Goal: Task Accomplishment & Management: Manage account settings

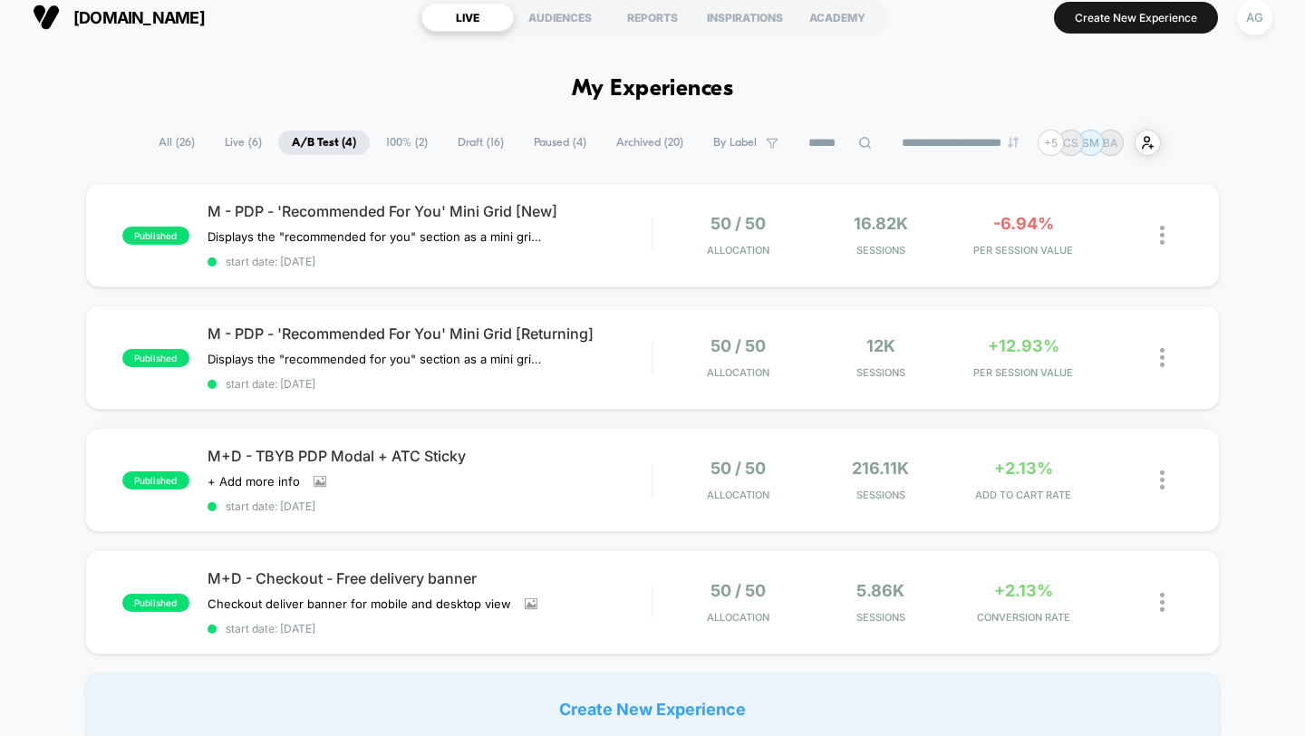
scroll to position [14, 0]
click at [644, 623] on span "start date: [DATE]" at bounding box center [430, 630] width 445 height 14
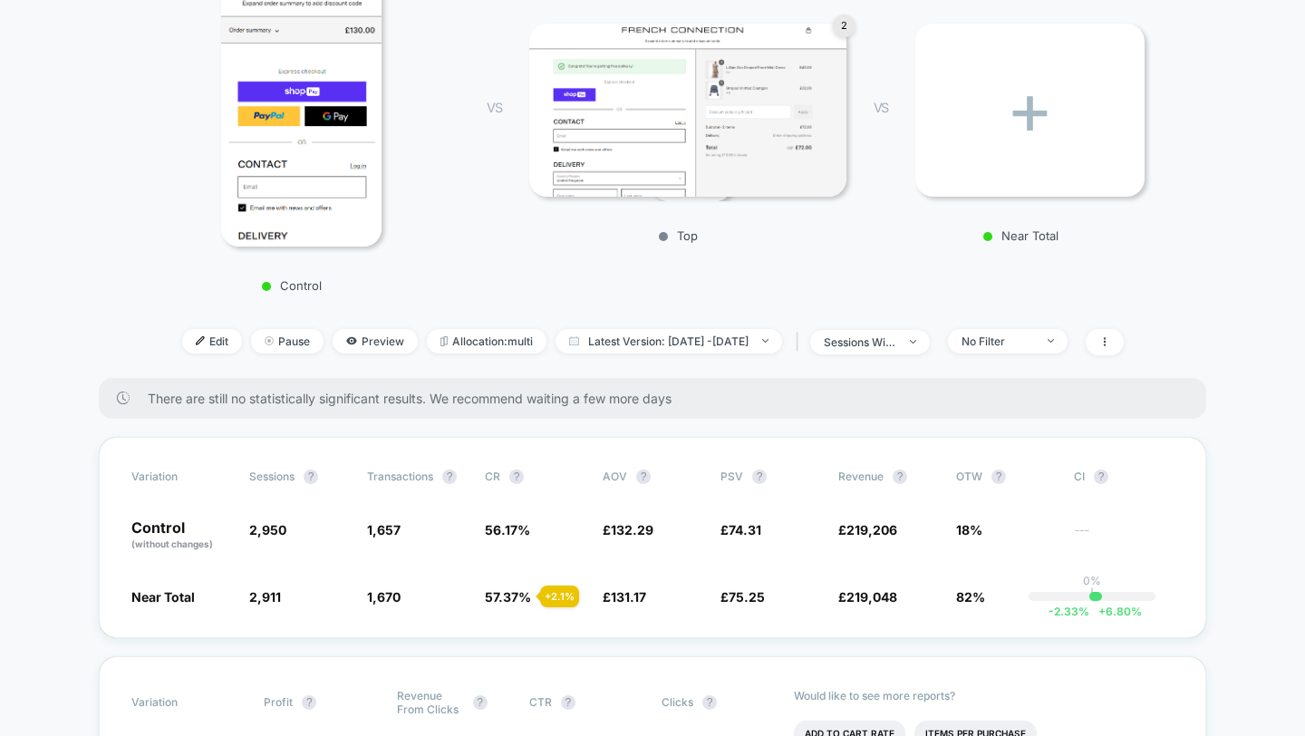
scroll to position [302, 0]
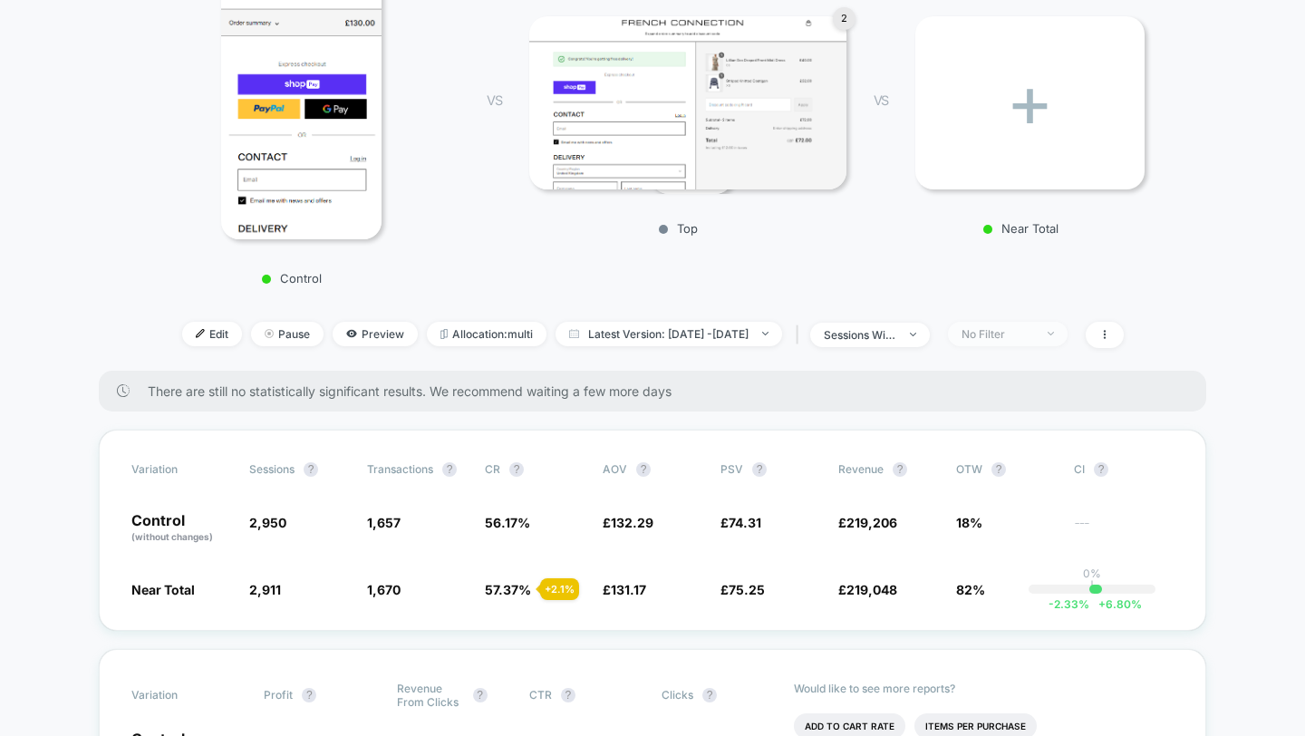
click at [1034, 333] on div "No Filter" at bounding box center [998, 334] width 73 height 14
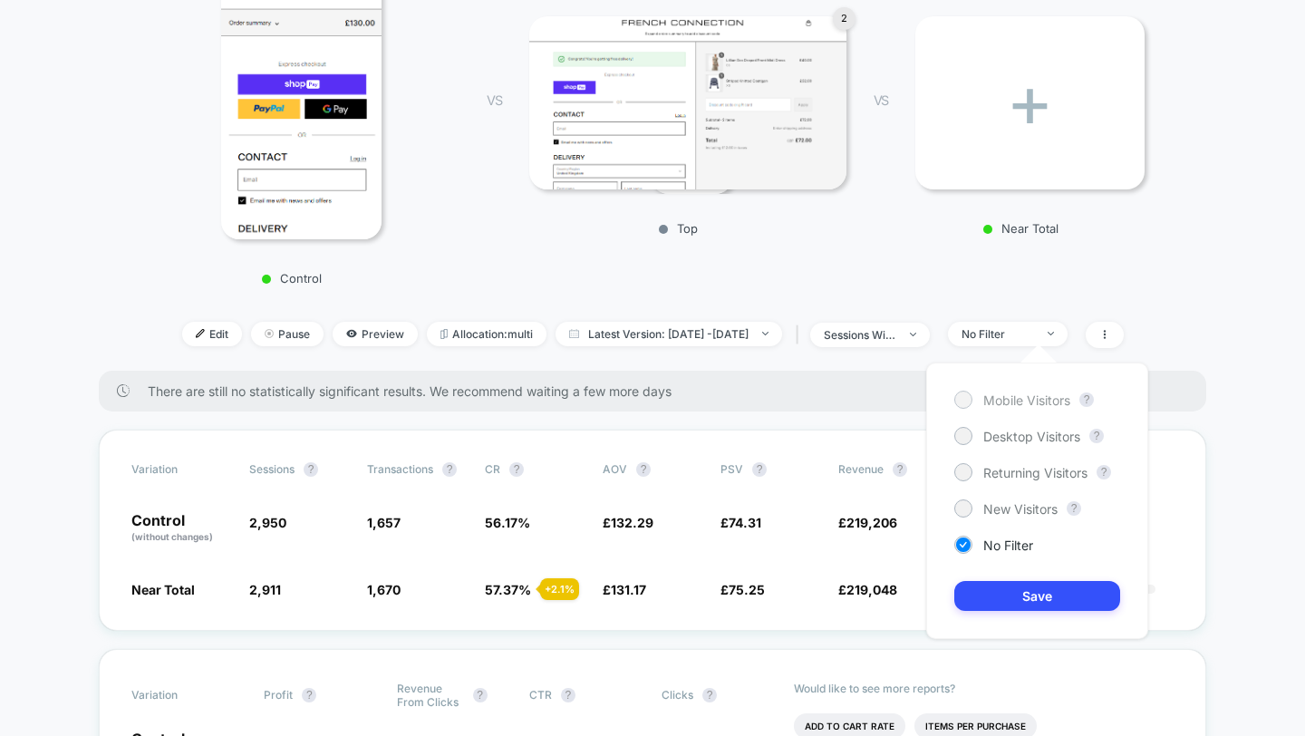
click at [1035, 406] on span "Mobile Visitors" at bounding box center [1026, 399] width 87 height 15
click at [1022, 604] on button "Save" at bounding box center [1037, 596] width 166 height 30
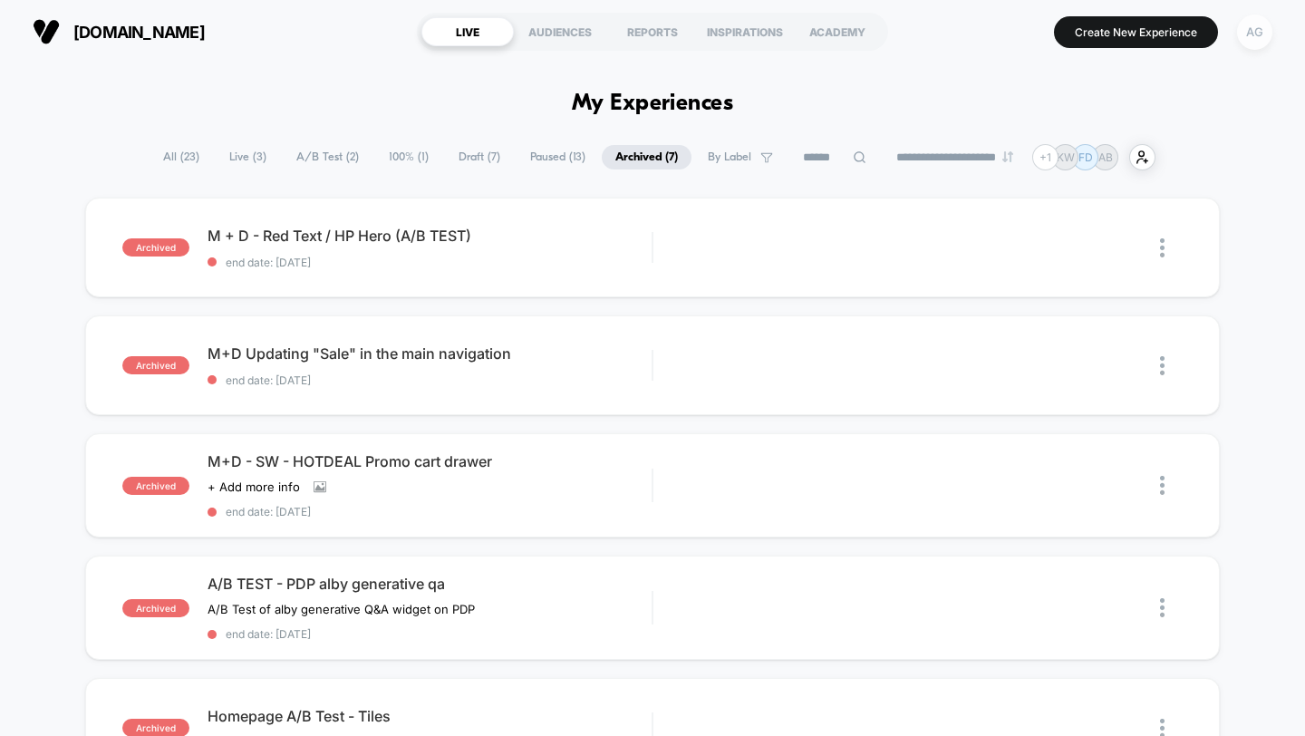
click at [1254, 38] on div "AG" at bounding box center [1254, 32] width 35 height 35
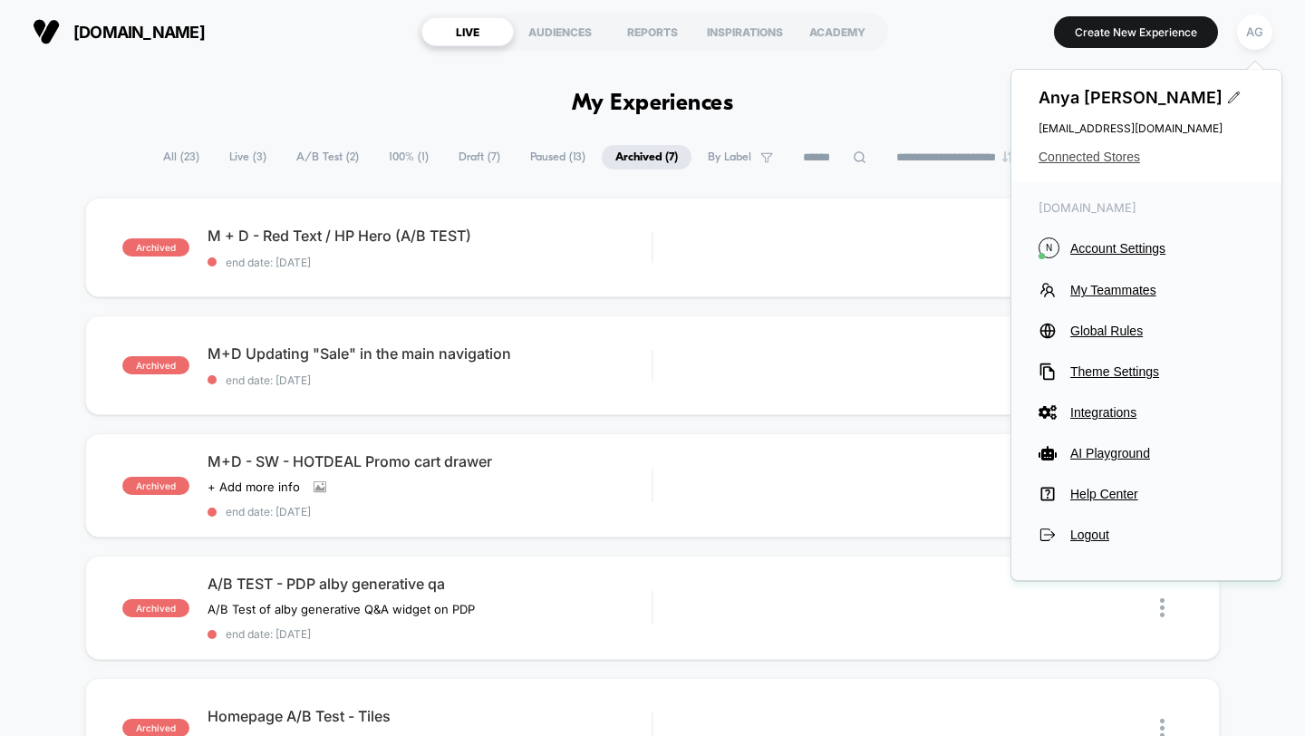
click at [1105, 158] on span "Connected Stores" at bounding box center [1147, 157] width 216 height 15
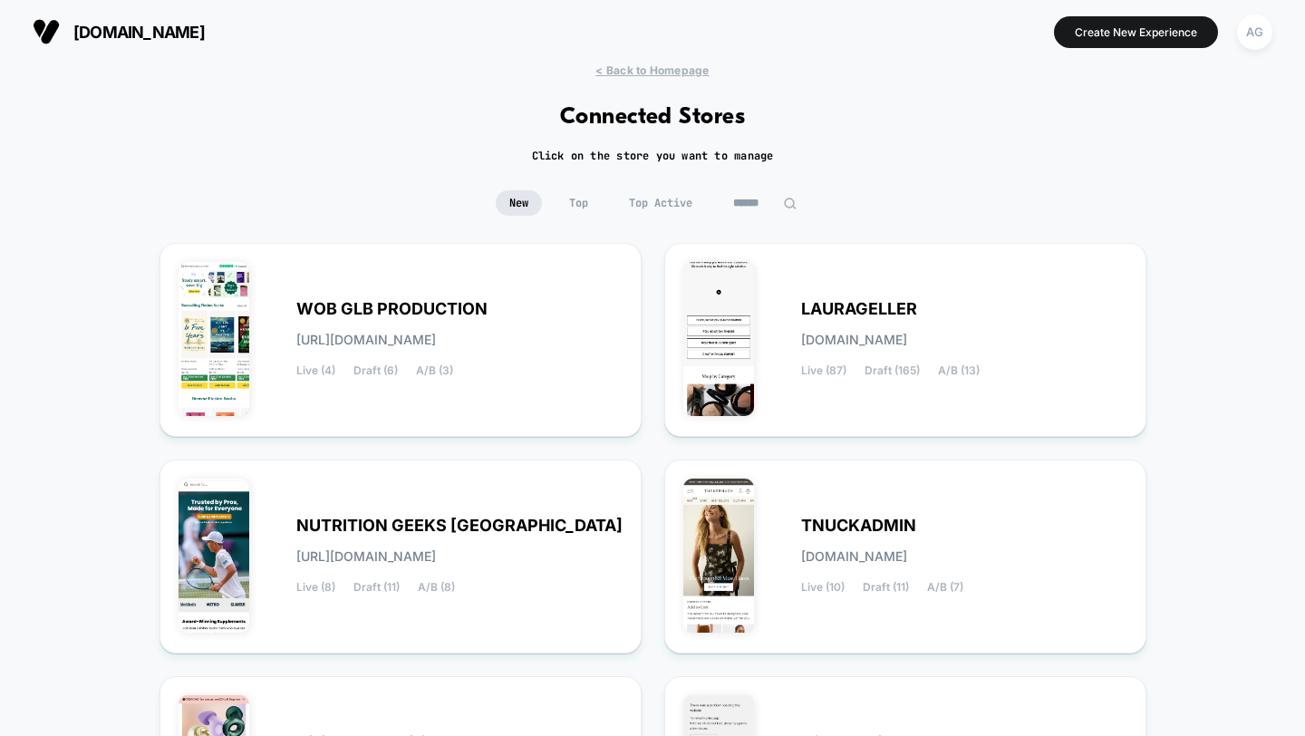
click at [740, 204] on input at bounding box center [765, 202] width 91 height 25
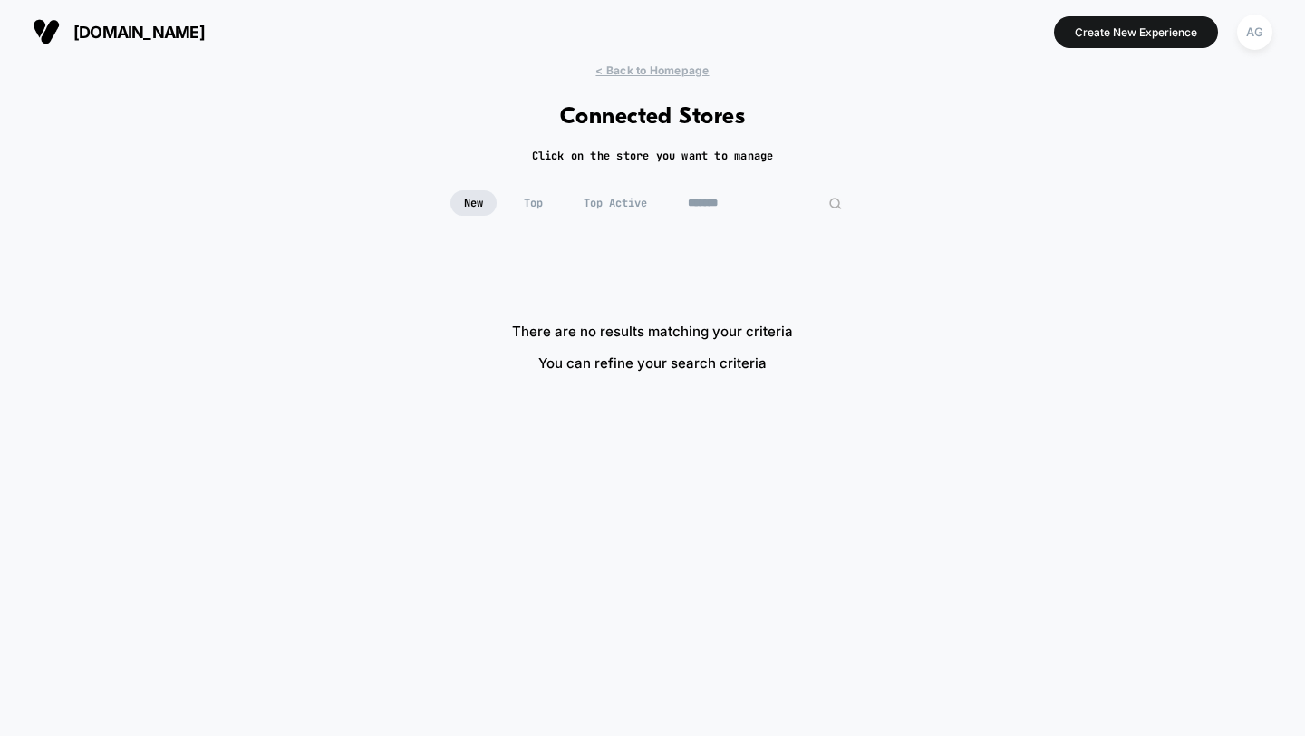
click at [705, 209] on input "*******" at bounding box center [764, 202] width 181 height 25
click at [705, 208] on input "*******" at bounding box center [764, 202] width 181 height 25
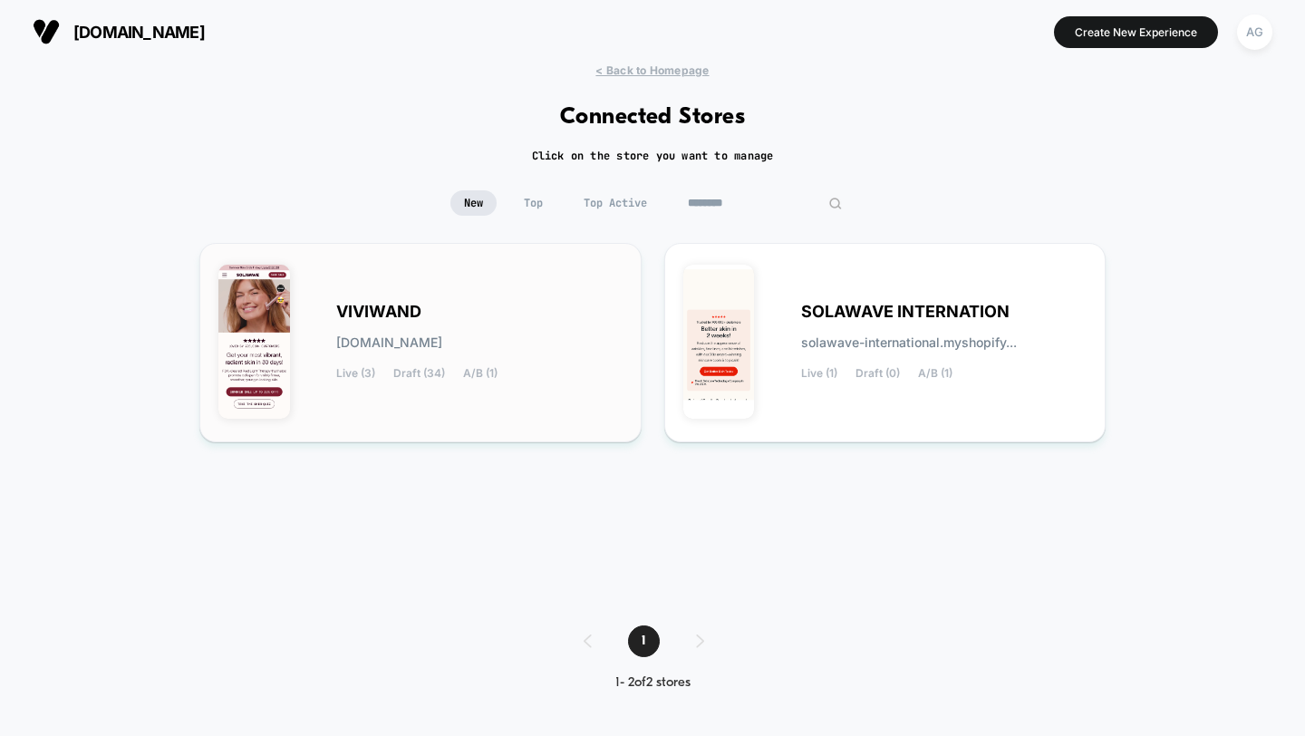
type input "********"
click at [589, 295] on div "VIVIWAND viviwand.myshopify.com Live (3) Draft (34) A/B (1)" at bounding box center [420, 342] width 404 height 161
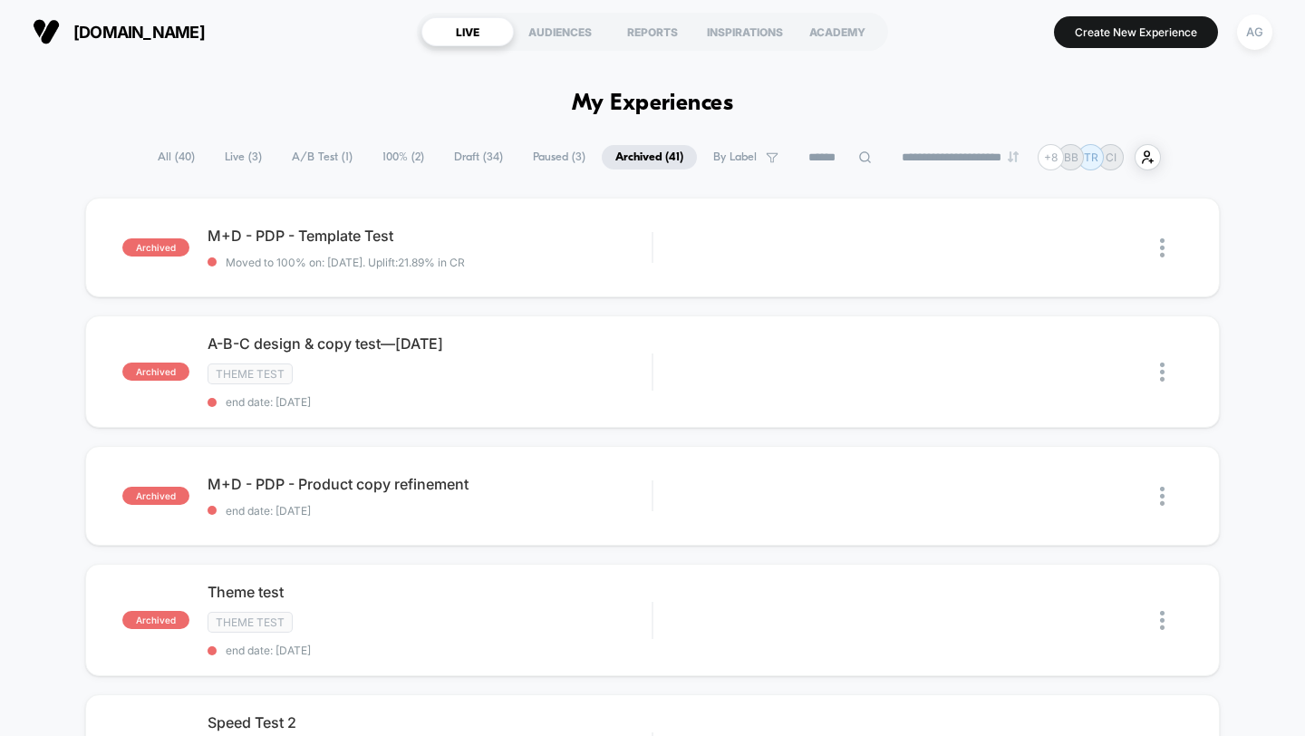
click at [278, 151] on span "A/B Test ( 1 )" at bounding box center [322, 157] width 88 height 24
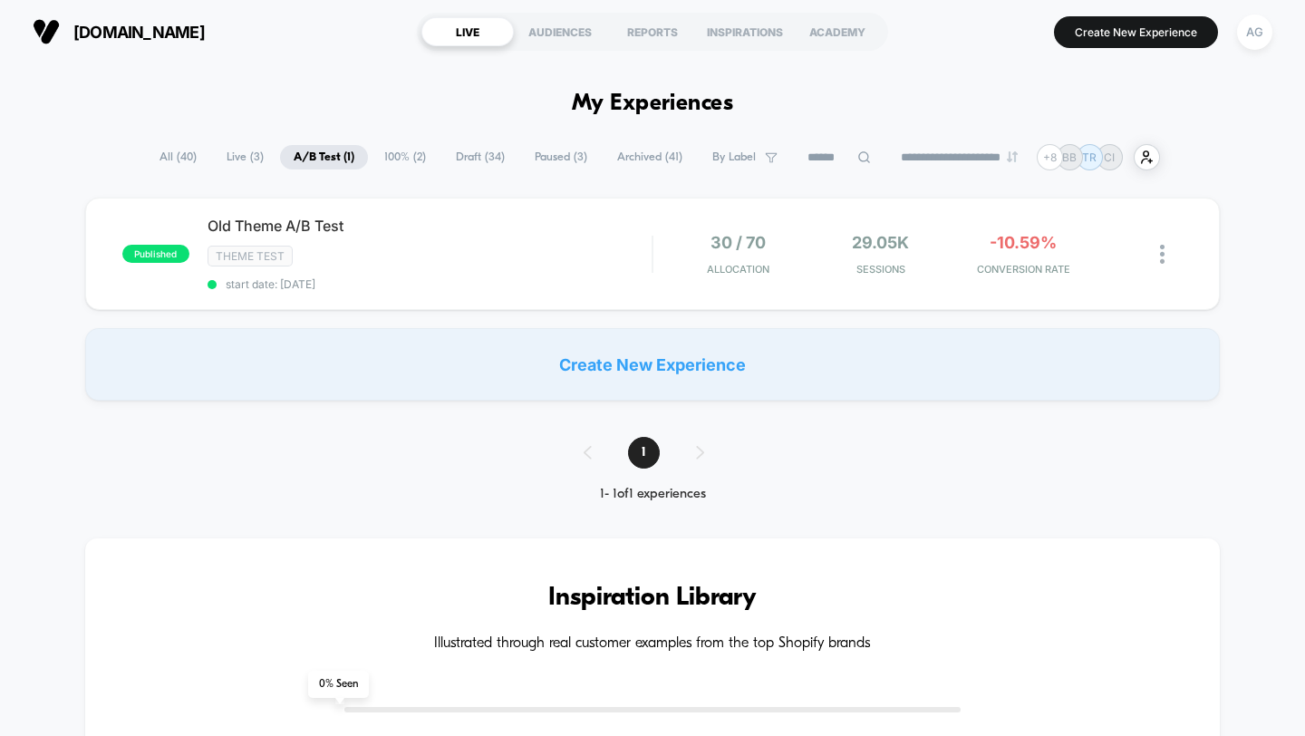
click at [216, 154] on span "Live ( 3 )" at bounding box center [245, 157] width 64 height 24
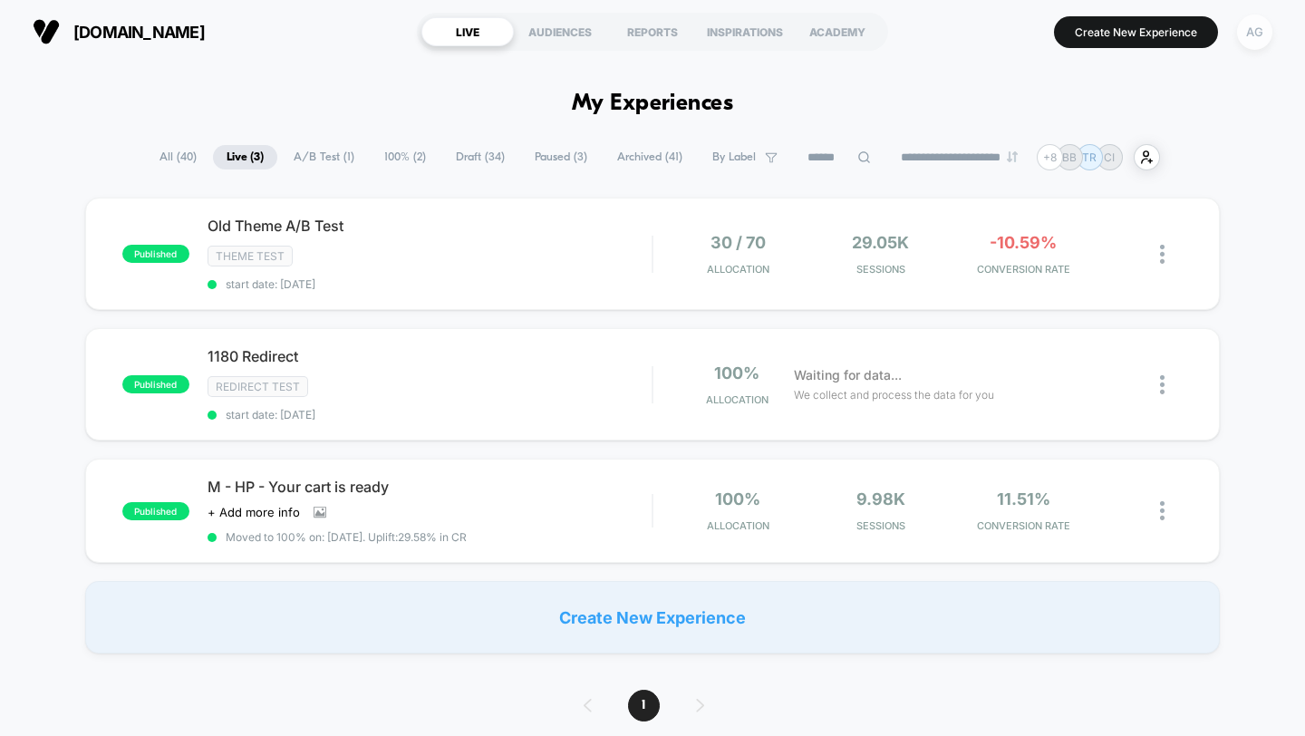
click at [1256, 26] on div "AG" at bounding box center [1254, 32] width 35 height 35
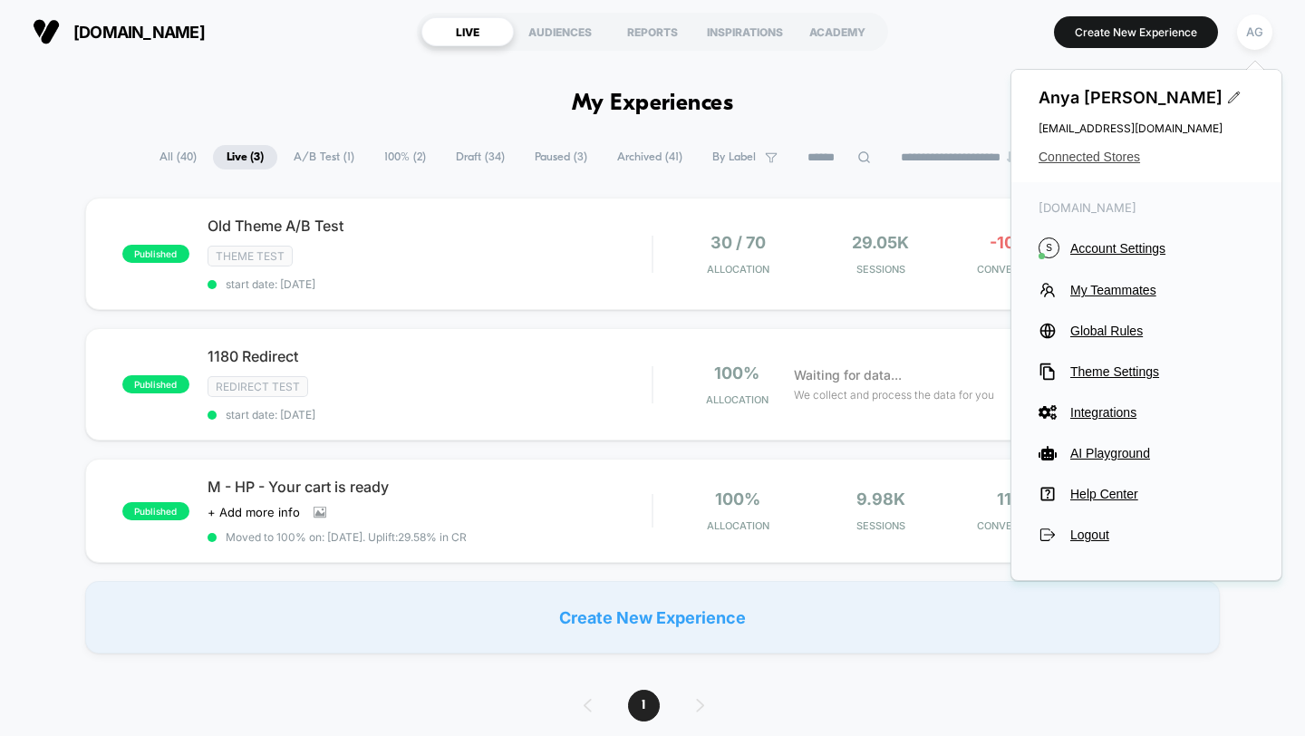
click at [1098, 156] on span "Connected Stores" at bounding box center [1147, 157] width 216 height 15
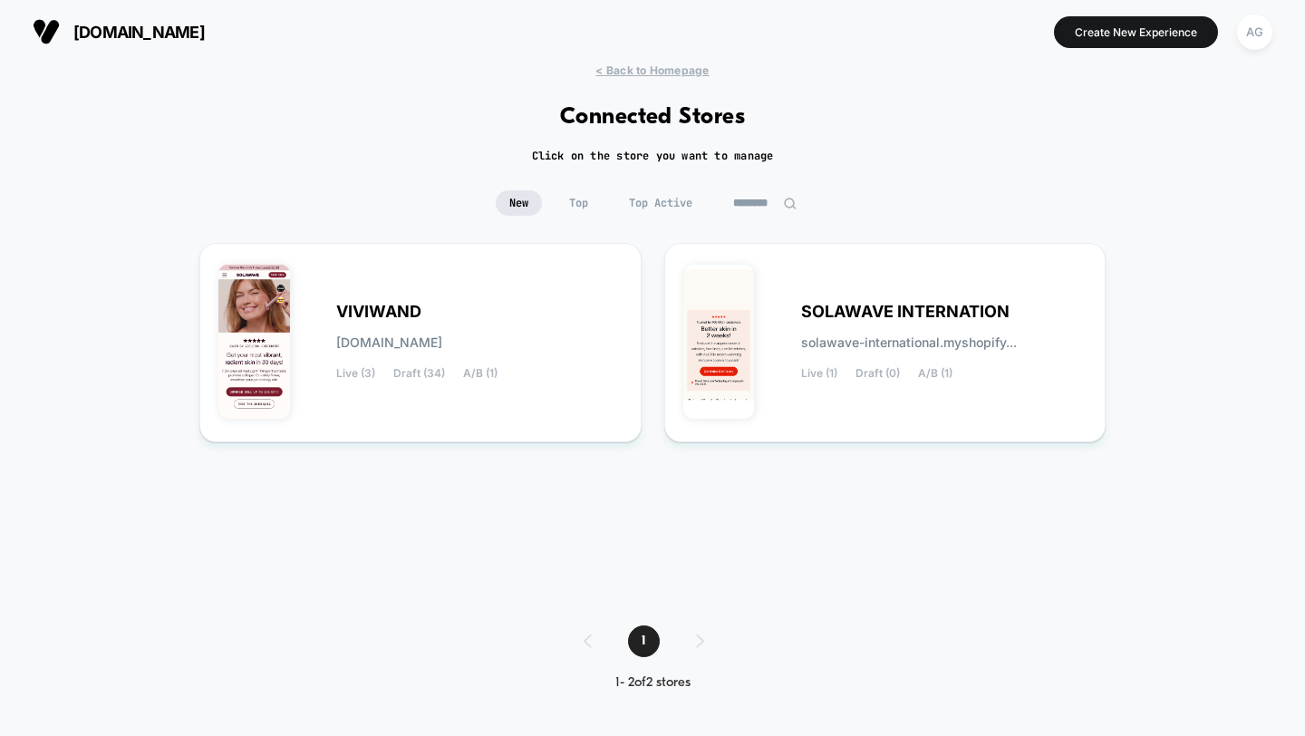
click at [748, 198] on input "********" at bounding box center [765, 202] width 91 height 25
click at [748, 198] on input "********" at bounding box center [764, 202] width 181 height 25
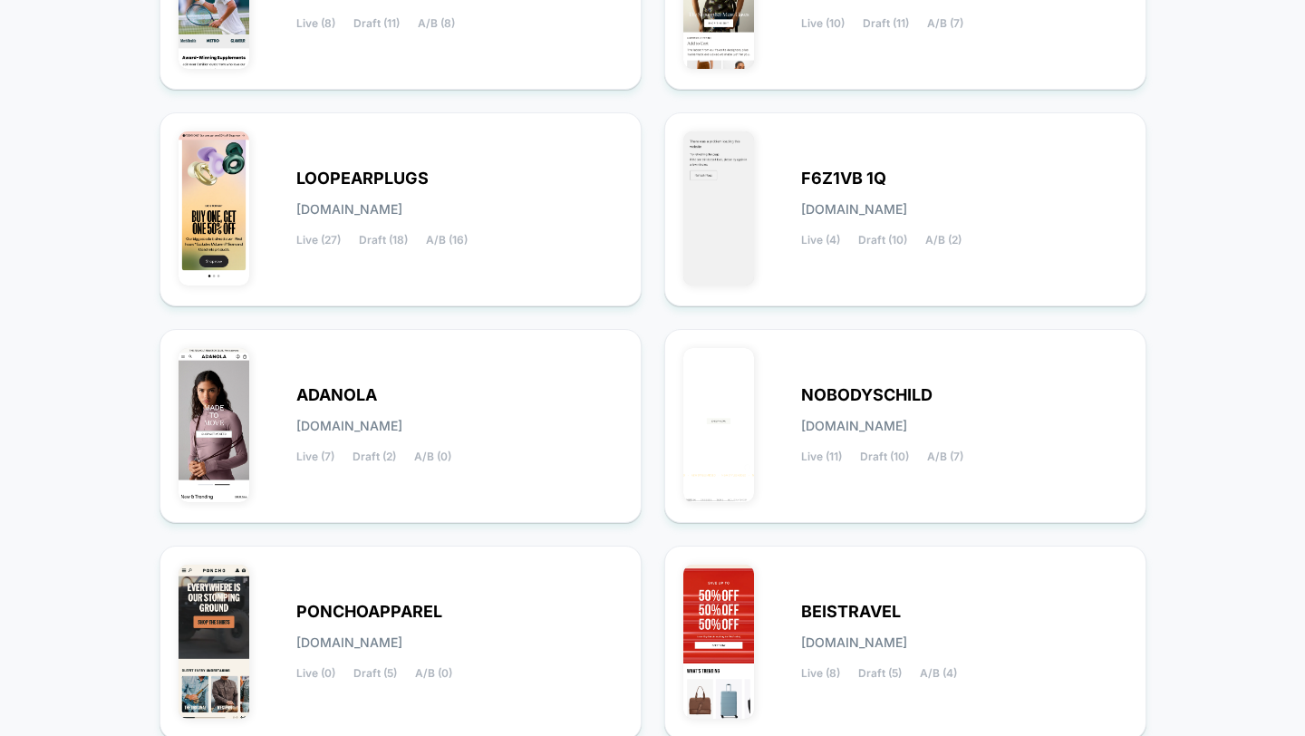
scroll to position [715, 0]
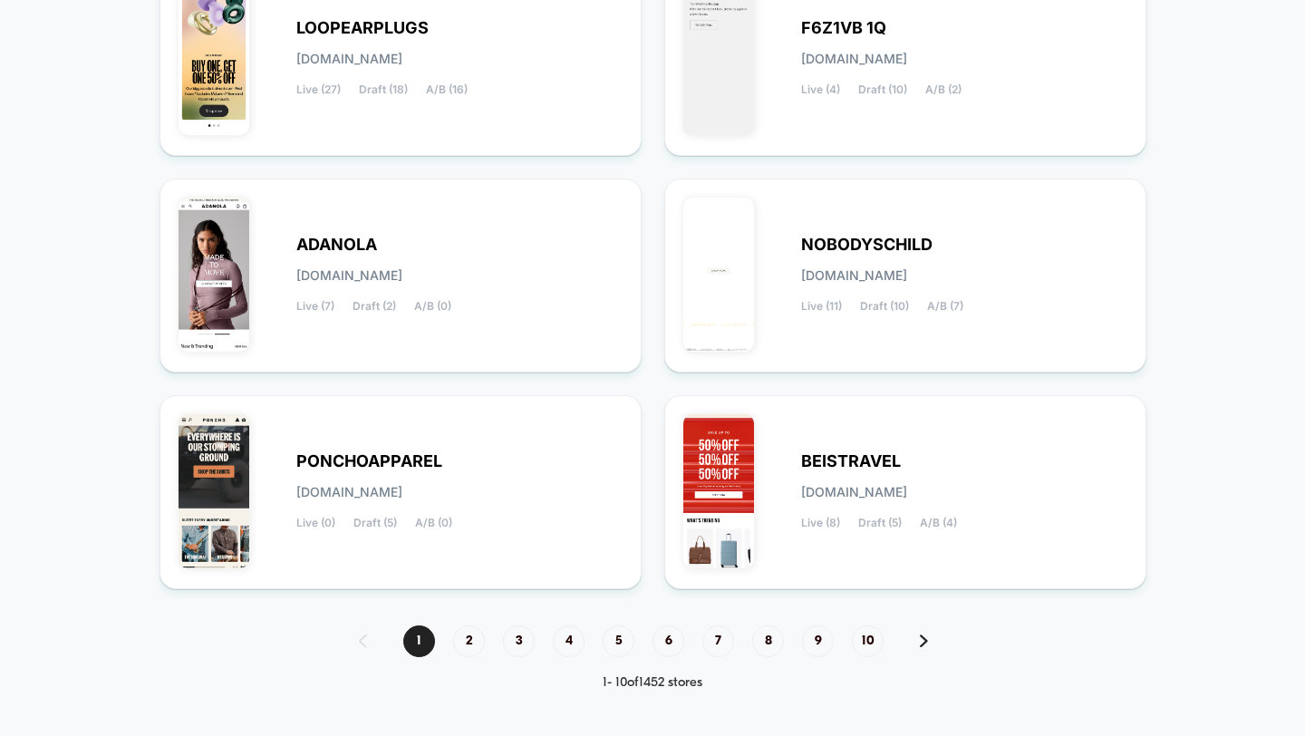
click at [786, 644] on div "1 2 3 4 5 6 7 8 9 10" at bounding box center [653, 641] width 624 height 32
click at [778, 644] on span "8" at bounding box center [768, 641] width 32 height 32
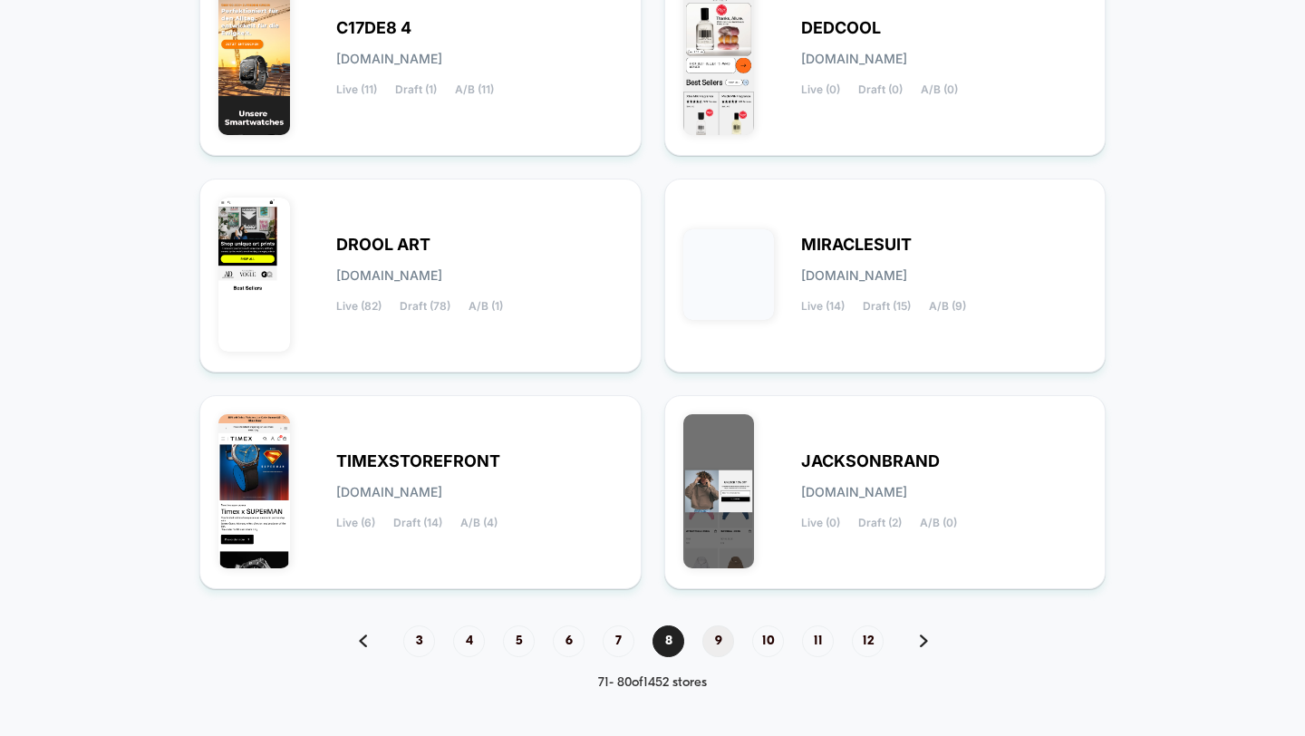
click at [726, 631] on span "9" at bounding box center [718, 641] width 32 height 32
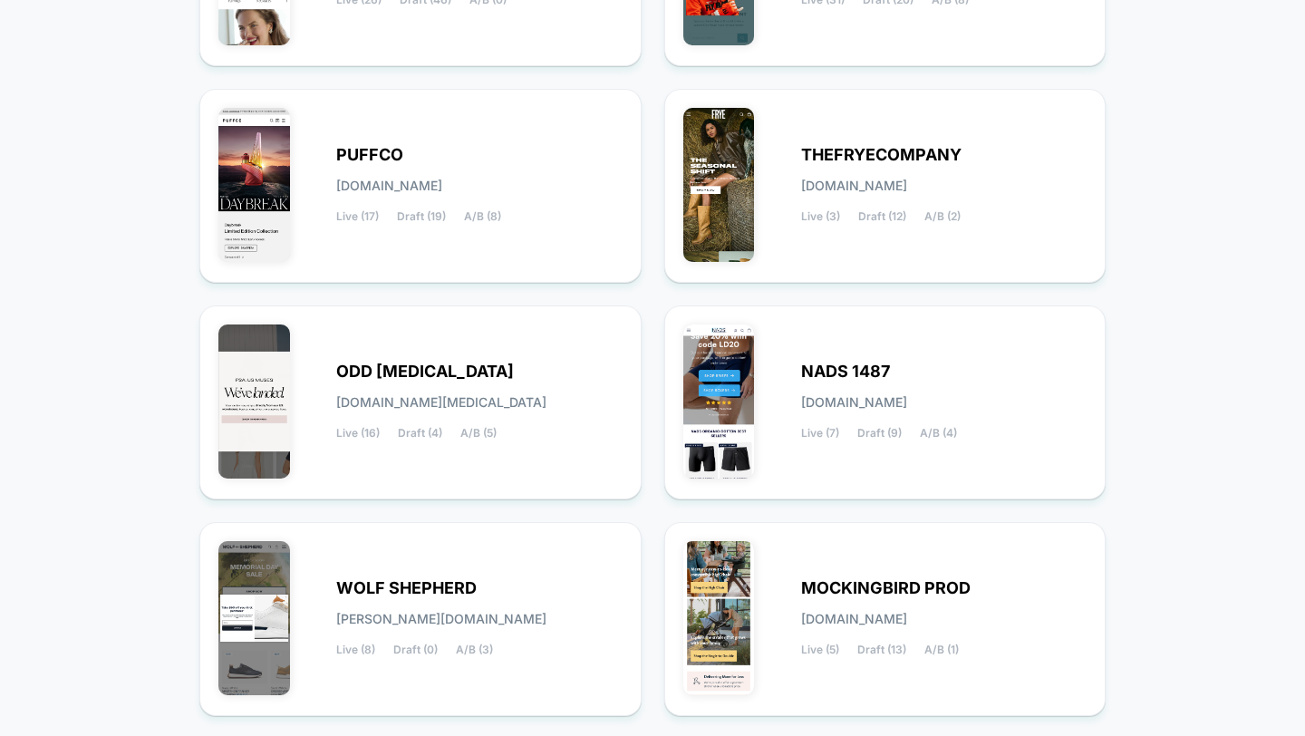
scroll to position [376, 0]
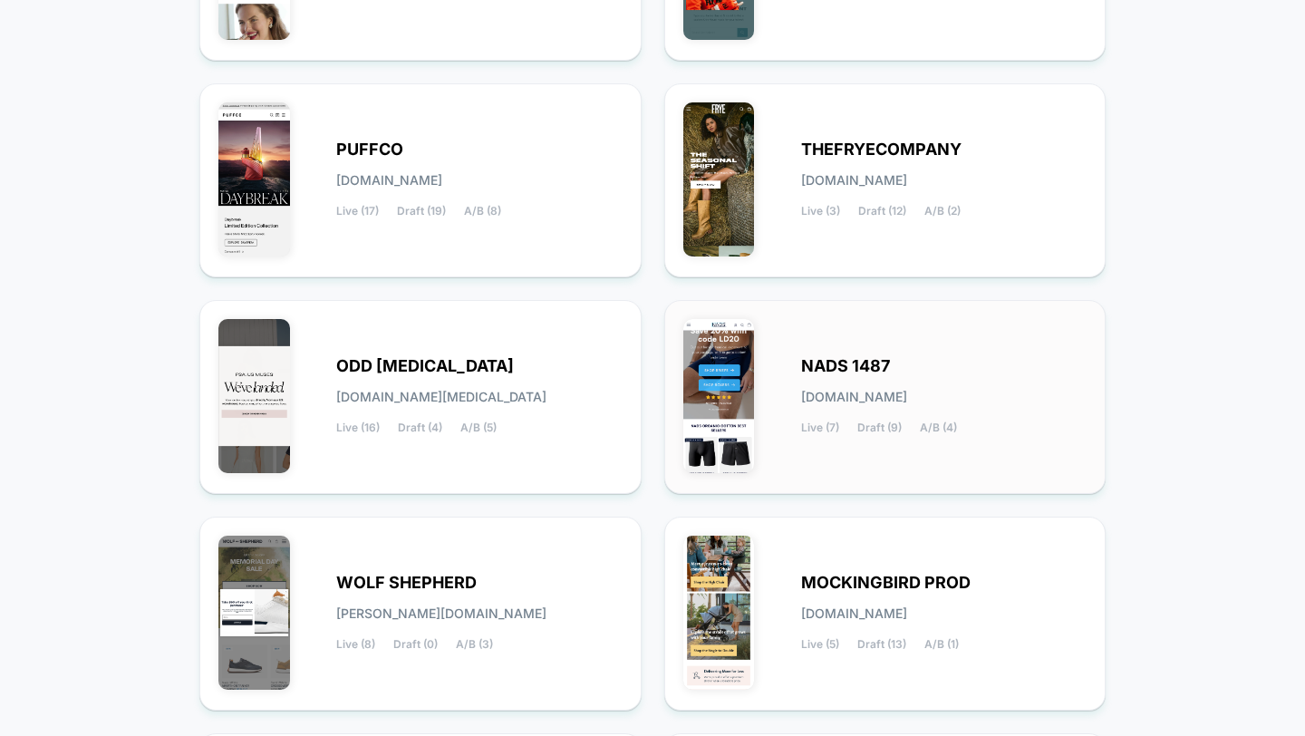
click at [847, 391] on span "nads-1487.myshopify.com" at bounding box center [854, 397] width 106 height 13
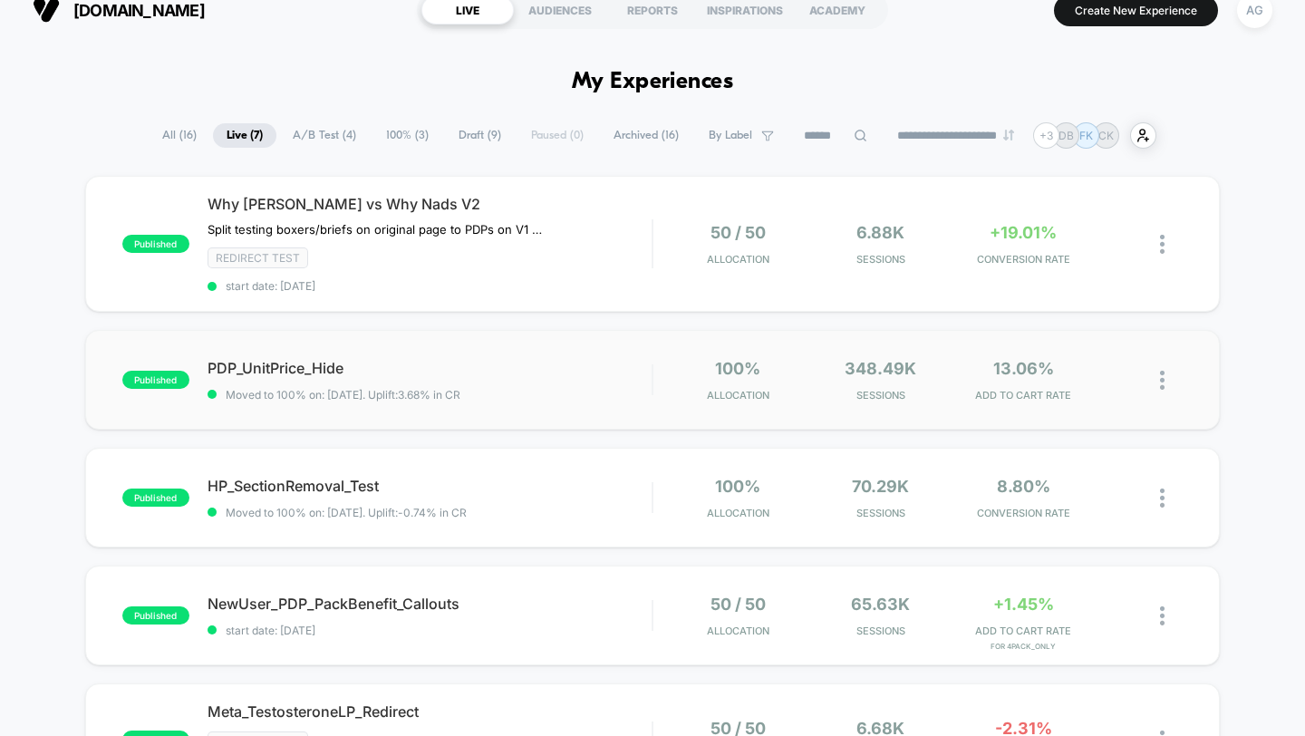
scroll to position [29, 0]
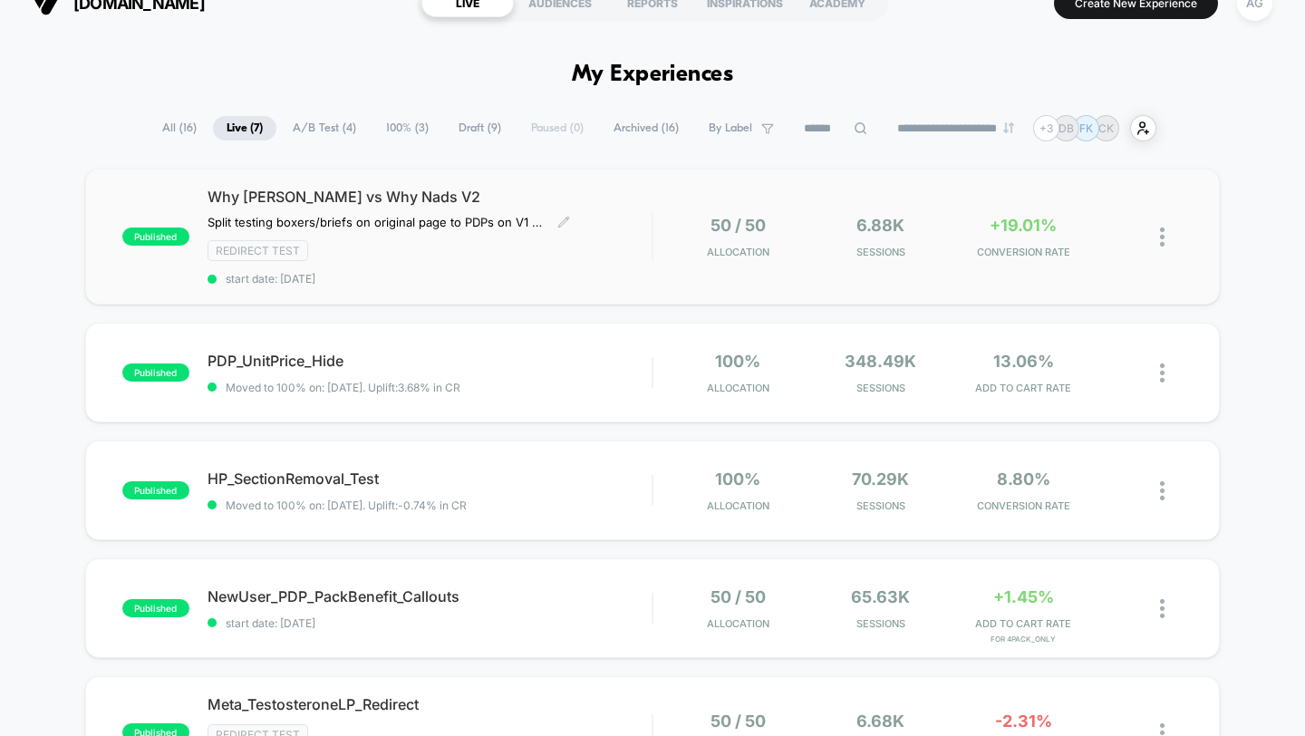
click at [611, 234] on div "Why Nads vs Why Nads V2 Split testing boxers/briefs on original page to PDPs on…" at bounding box center [430, 237] width 445 height 98
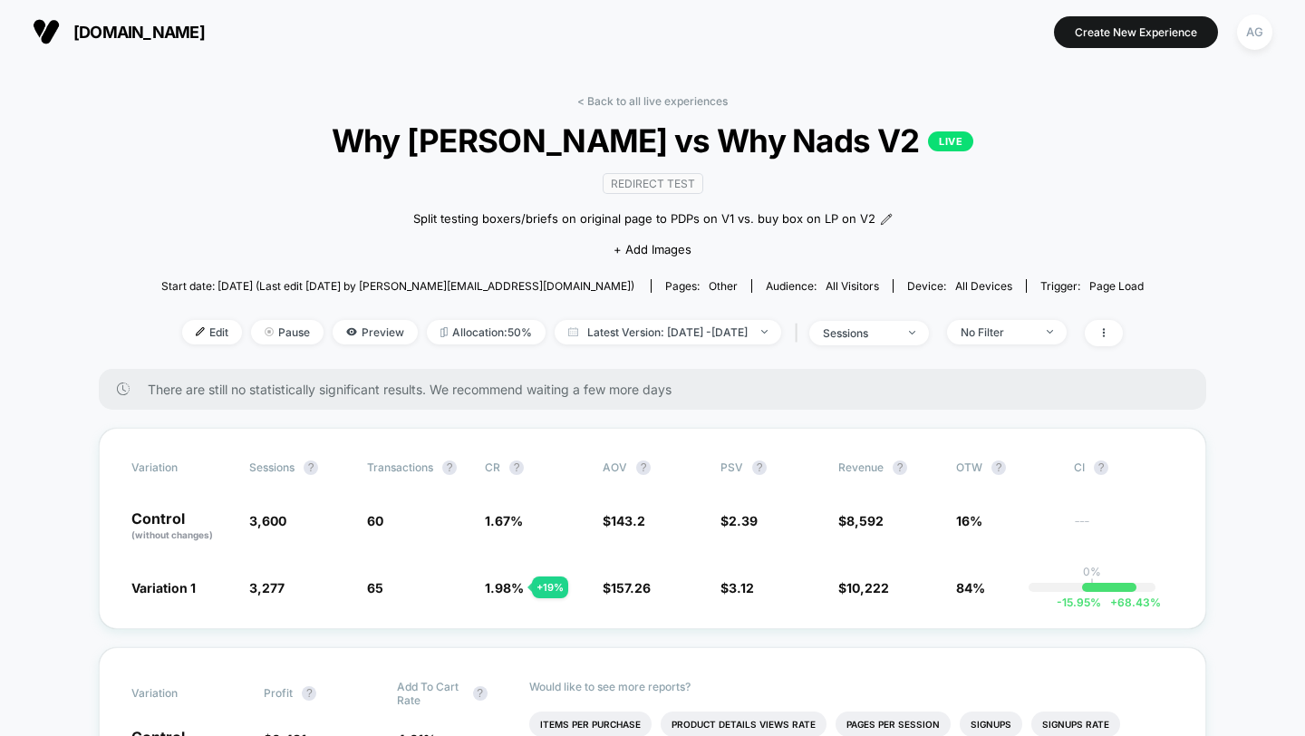
click at [614, 102] on link "< Back to all live experiences" at bounding box center [652, 101] width 150 height 14
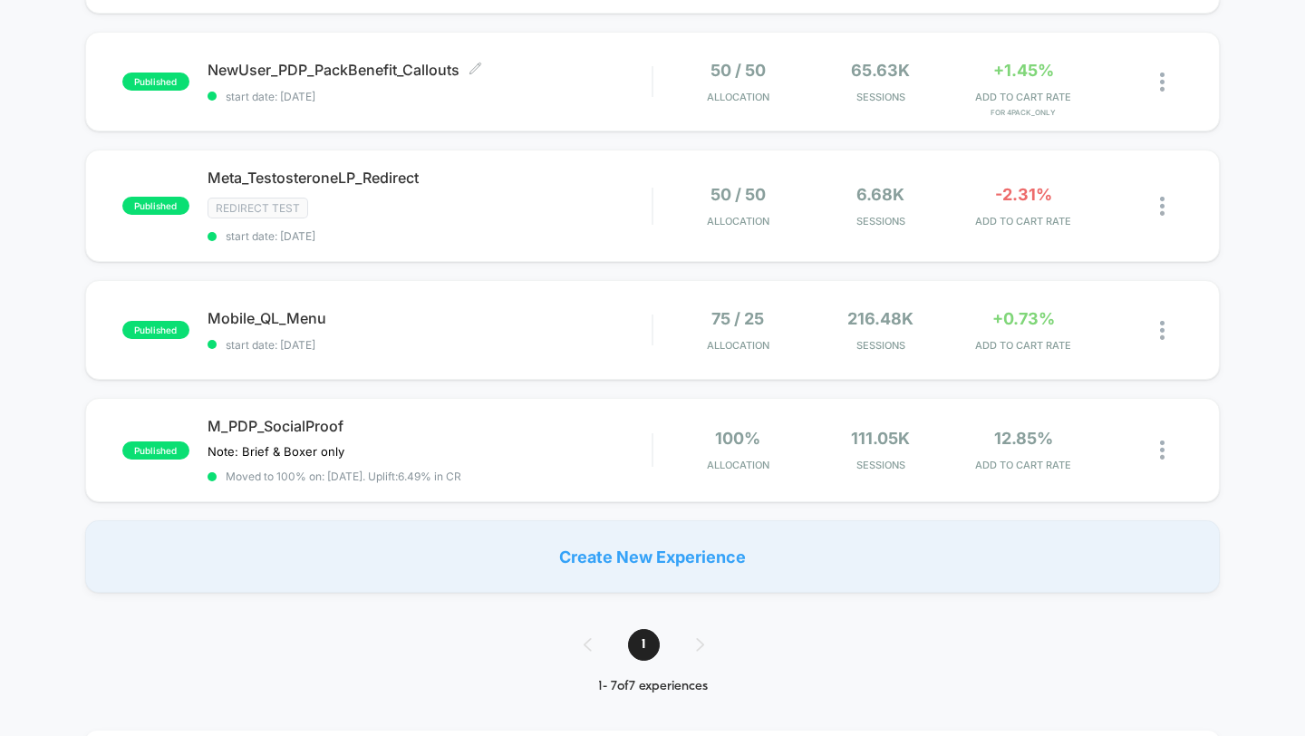
scroll to position [557, 0]
click at [565, 421] on span "M_PDP_SocialProof" at bounding box center [430, 424] width 445 height 18
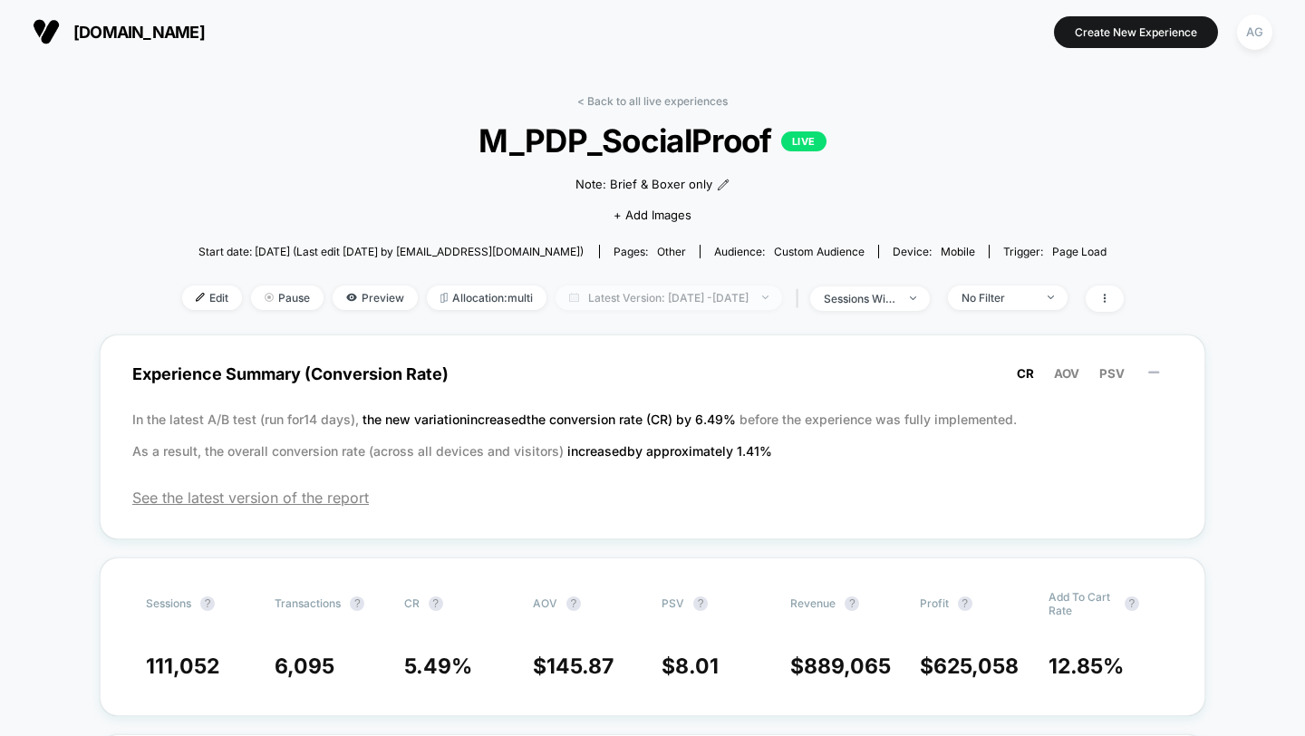
click at [727, 305] on span "Latest Version: Jun 16, 2025 - Sep 27, 2025" at bounding box center [669, 298] width 227 height 24
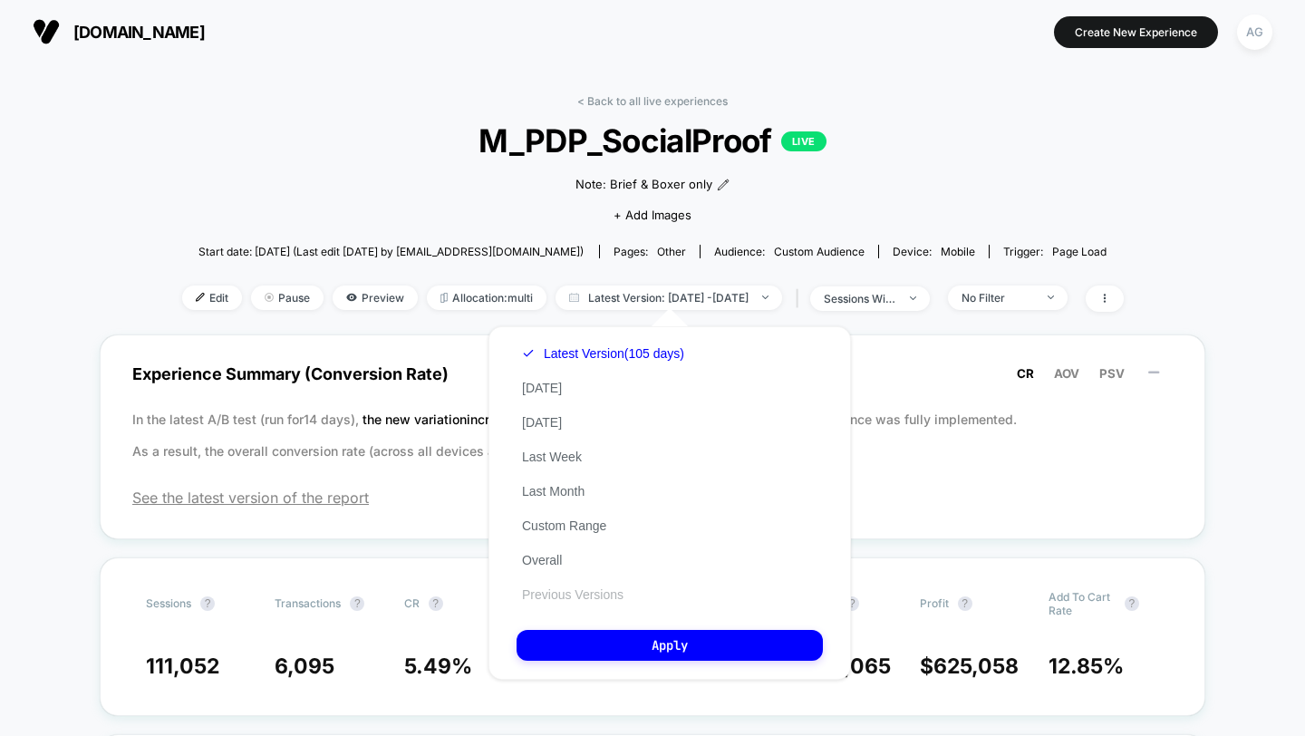
click at [568, 593] on button "Previous Versions" at bounding box center [573, 594] width 112 height 16
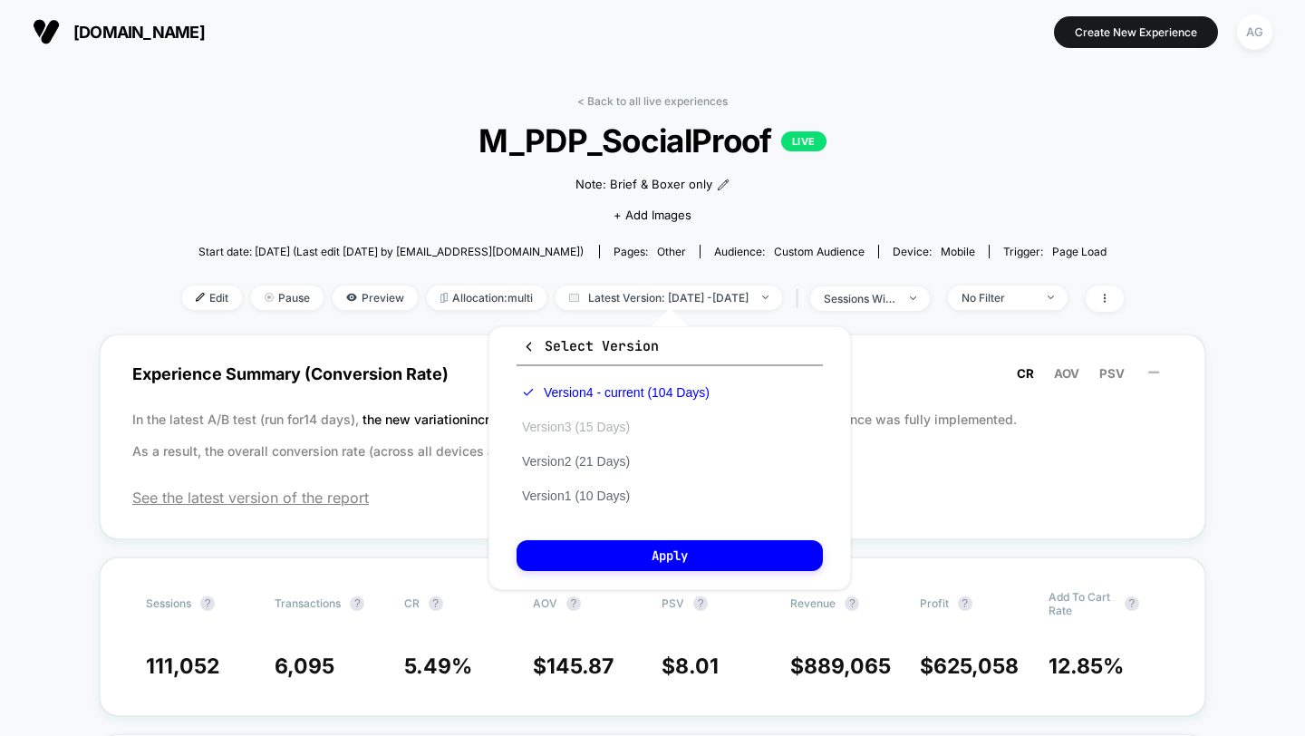
click at [584, 430] on button "Version 3 (15 Days)" at bounding box center [576, 427] width 119 height 16
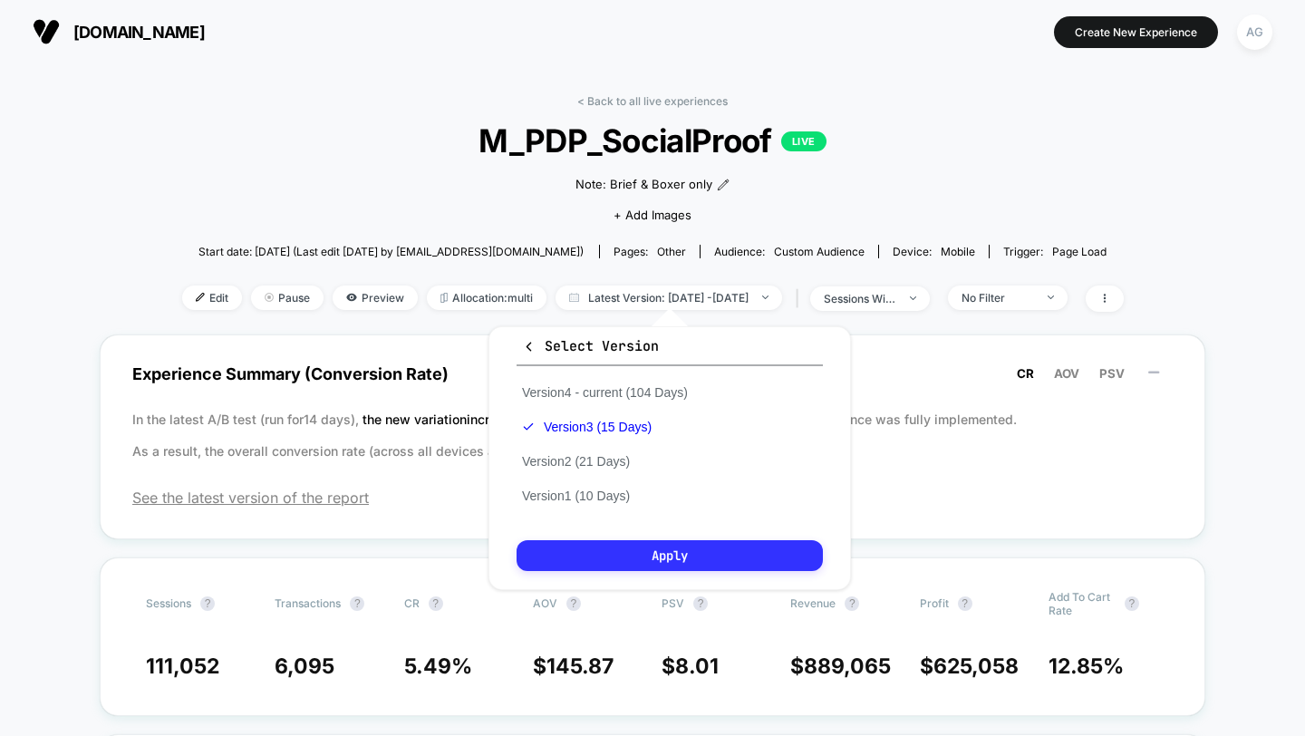
click at [584, 540] on button "Apply" at bounding box center [670, 555] width 306 height 31
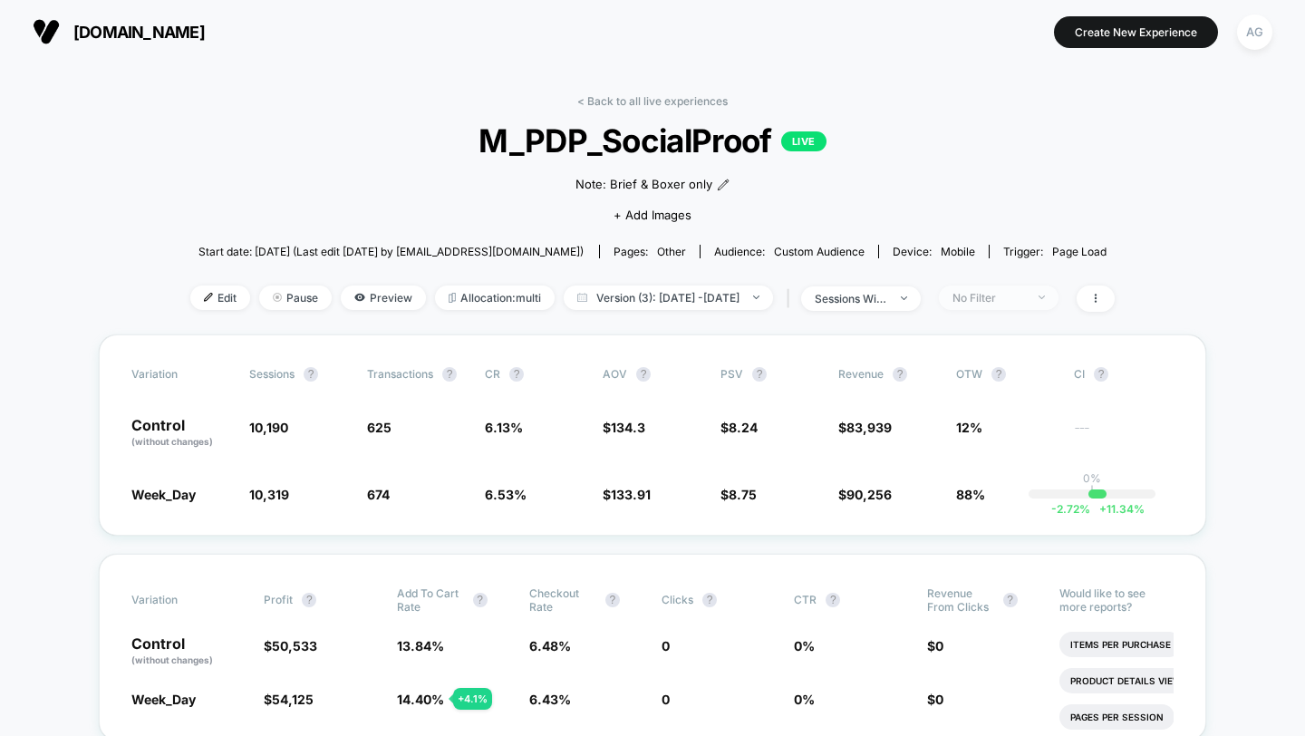
click at [1015, 296] on div "No Filter" at bounding box center [989, 298] width 73 height 14
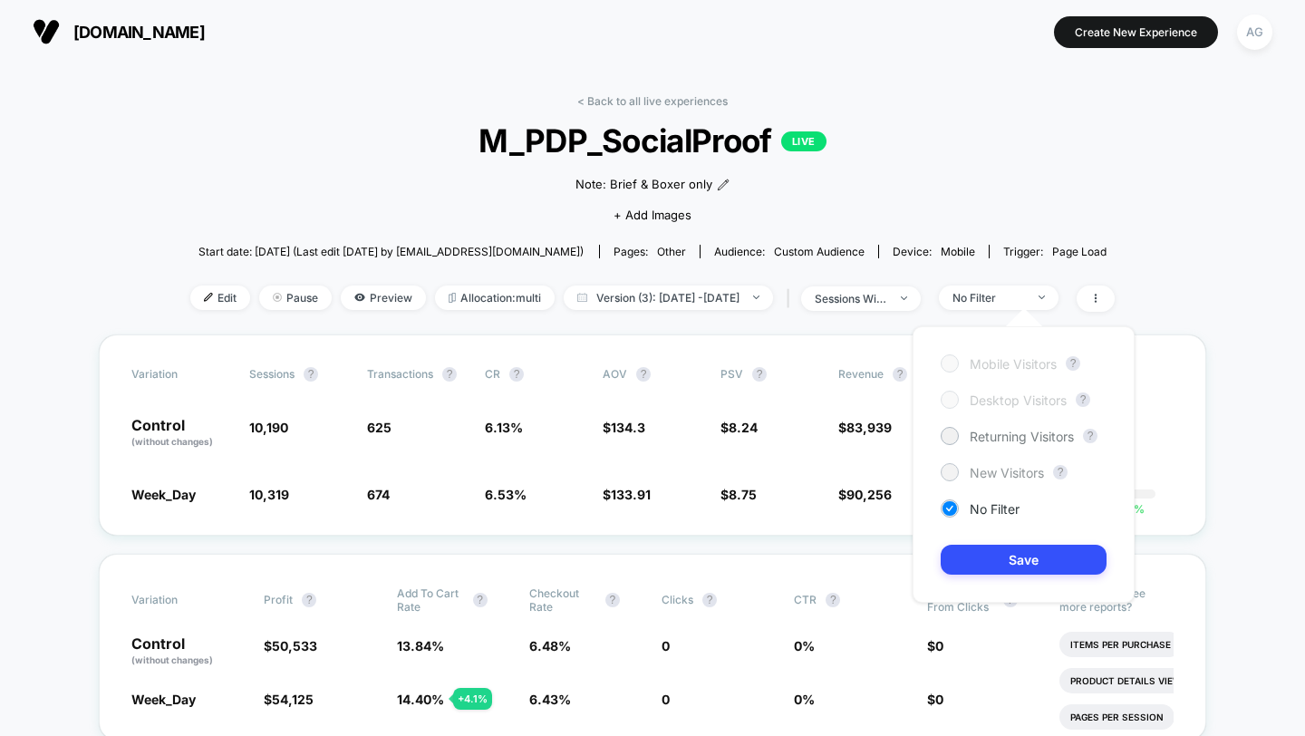
click at [971, 473] on span "New Visitors" at bounding box center [1007, 472] width 74 height 15
drag, startPoint x: 625, startPoint y: 100, endPoint x: 442, endPoint y: 159, distance: 192.3
click at [442, 159] on div "< Back to all live experiences M_PDP_SocialProof LIVE Note: Brief & Boxer only﻿…" at bounding box center [652, 214] width 925 height 240
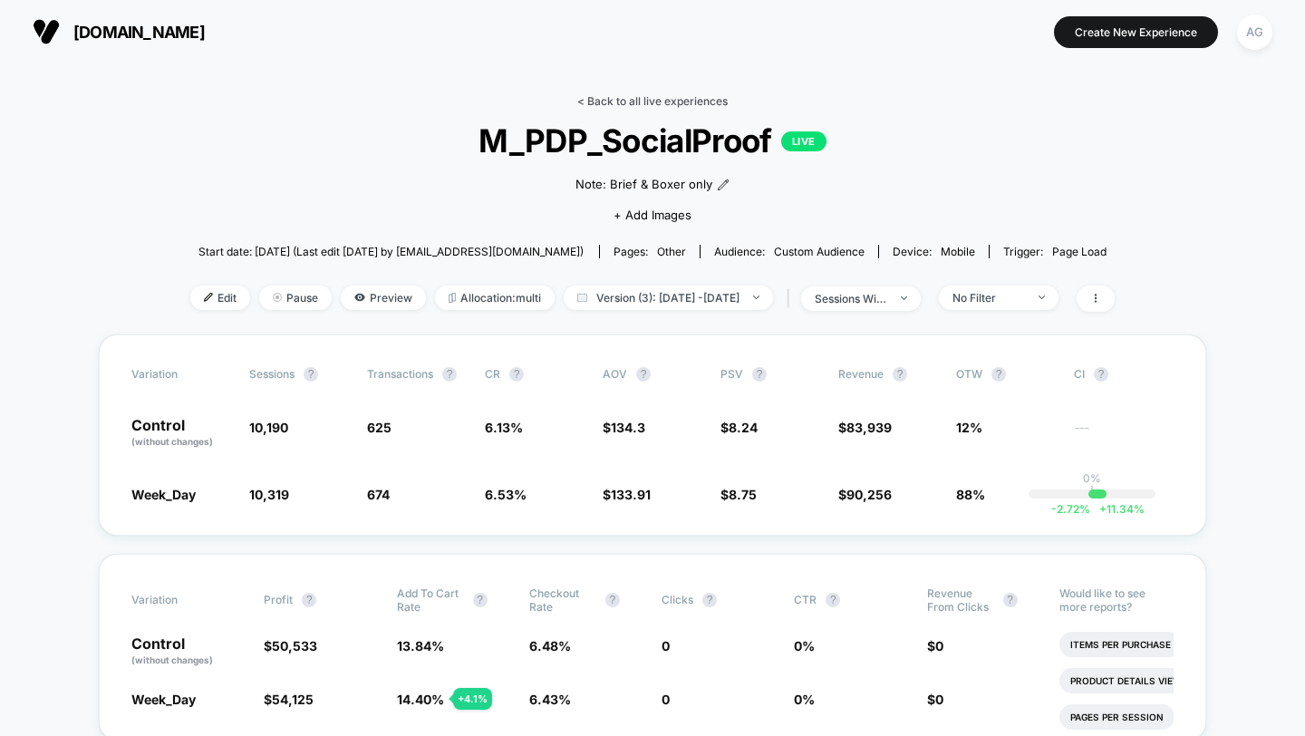
click at [615, 101] on link "< Back to all live experiences" at bounding box center [652, 101] width 150 height 14
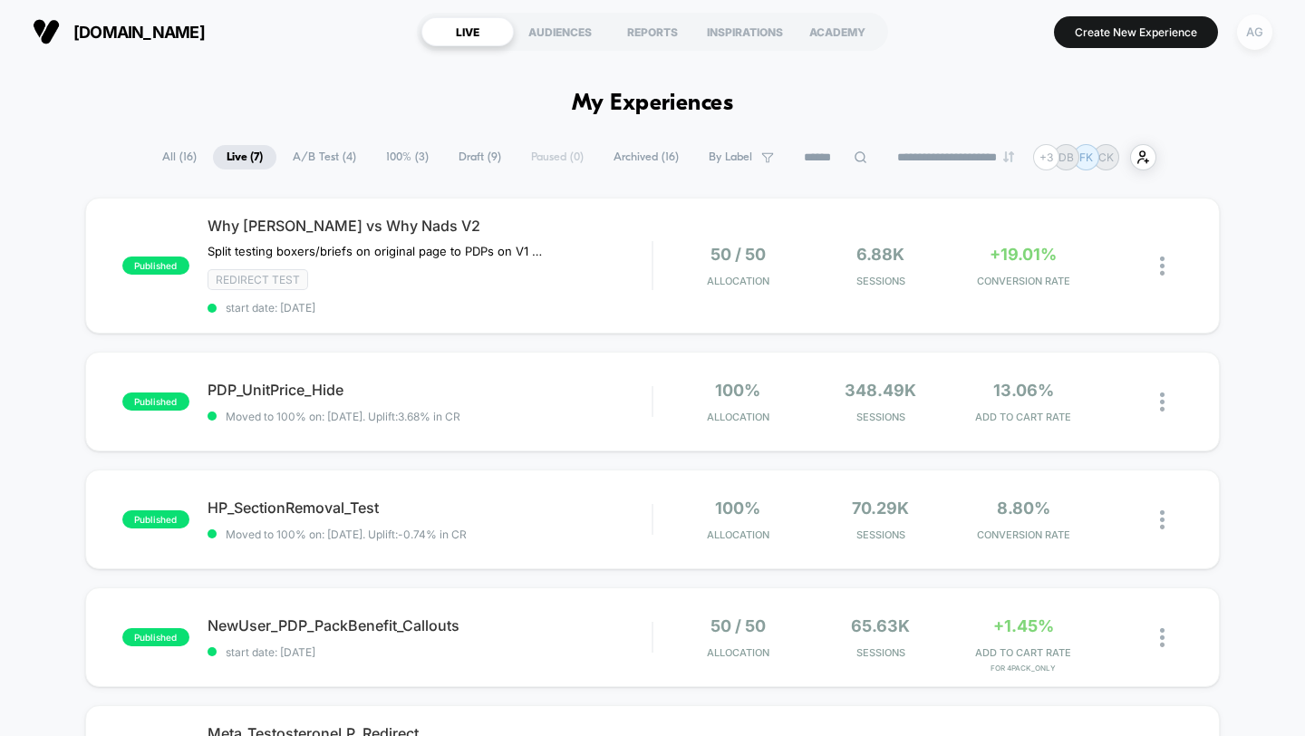
click at [1263, 40] on div "AG" at bounding box center [1254, 32] width 35 height 35
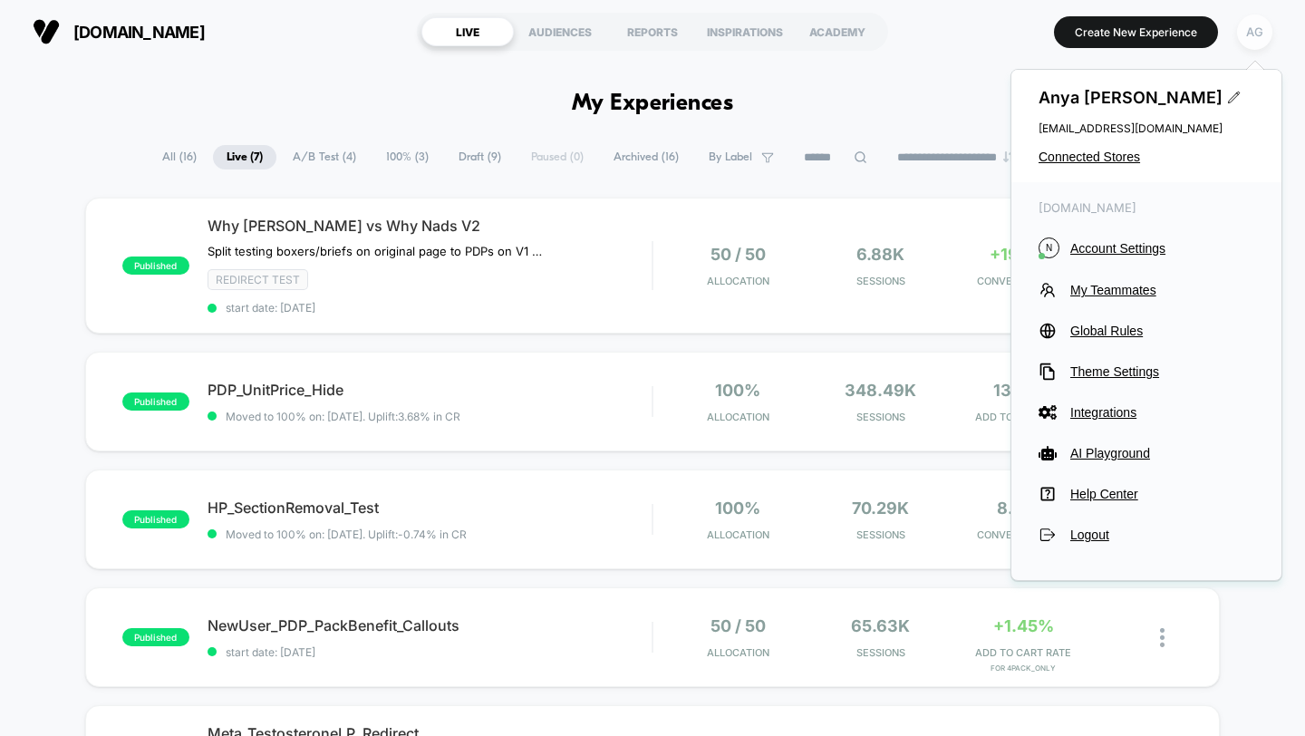
click at [1249, 35] on div "AG" at bounding box center [1254, 32] width 35 height 35
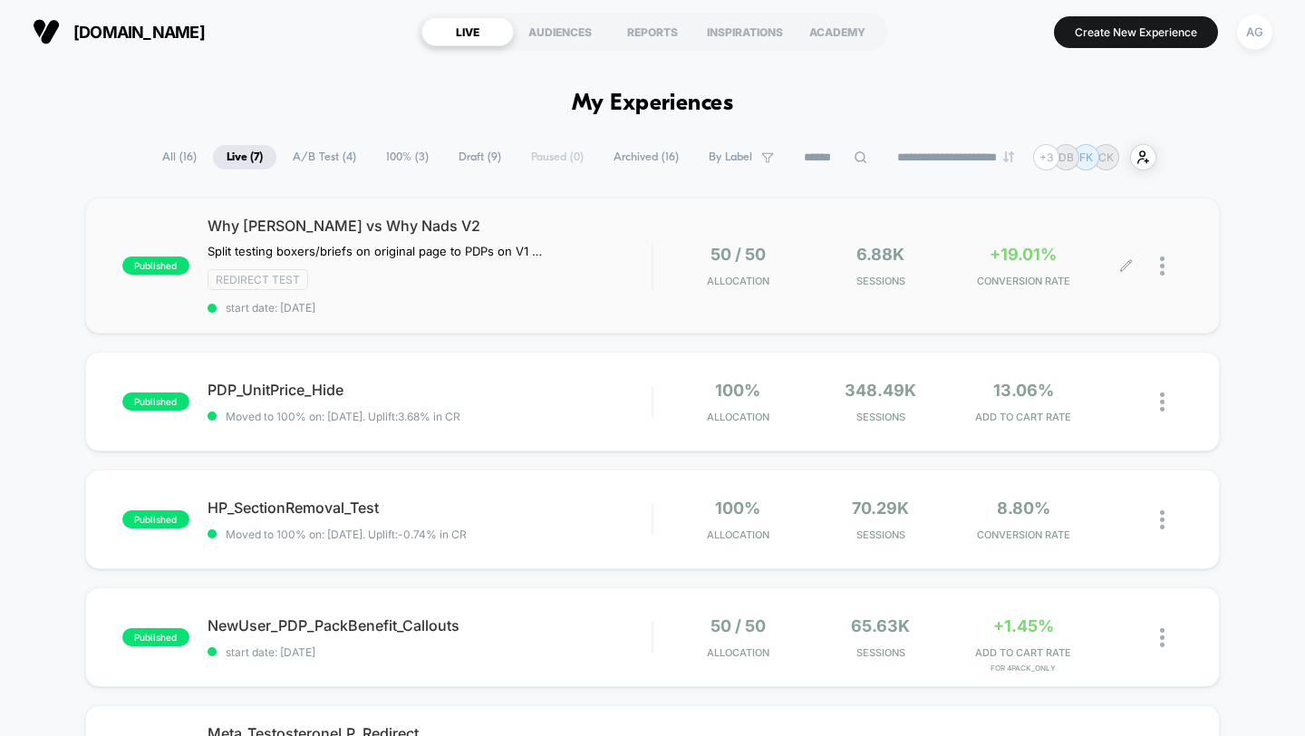
click at [1166, 257] on div at bounding box center [1171, 266] width 23 height 43
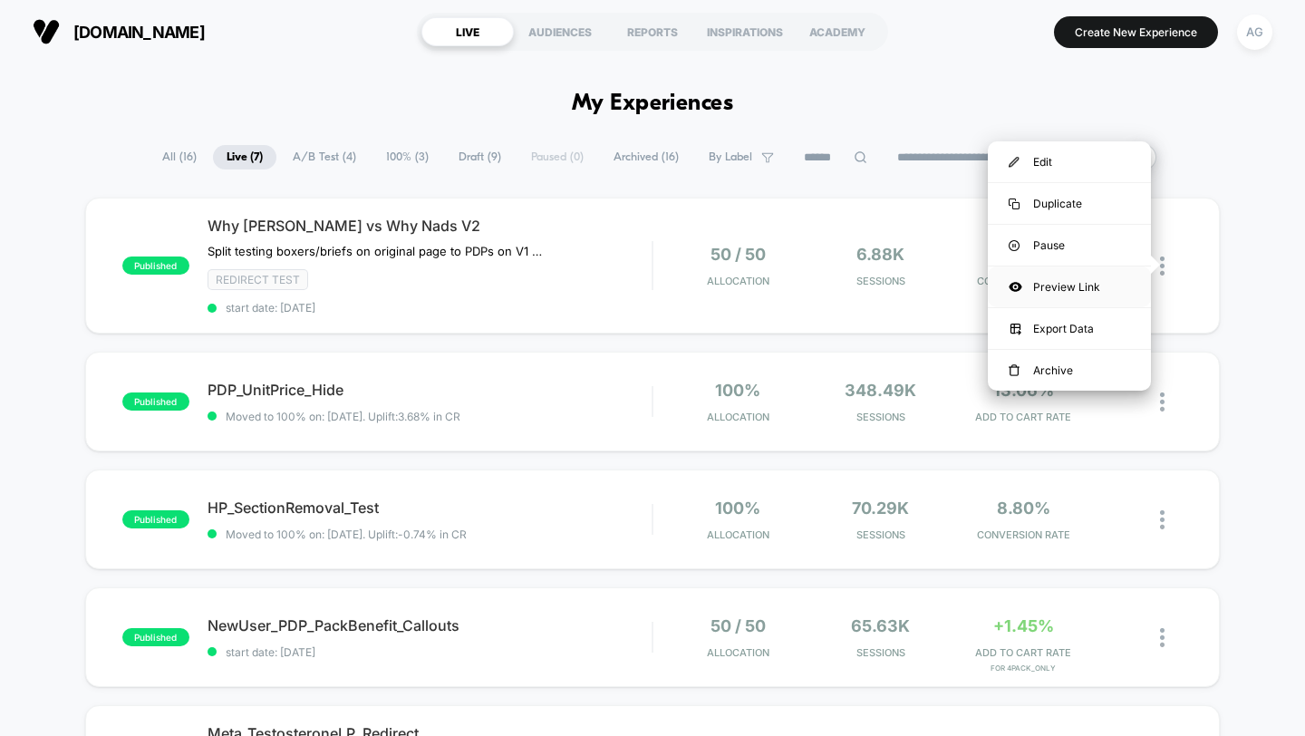
click at [1089, 297] on div "Preview Link" at bounding box center [1069, 286] width 163 height 41
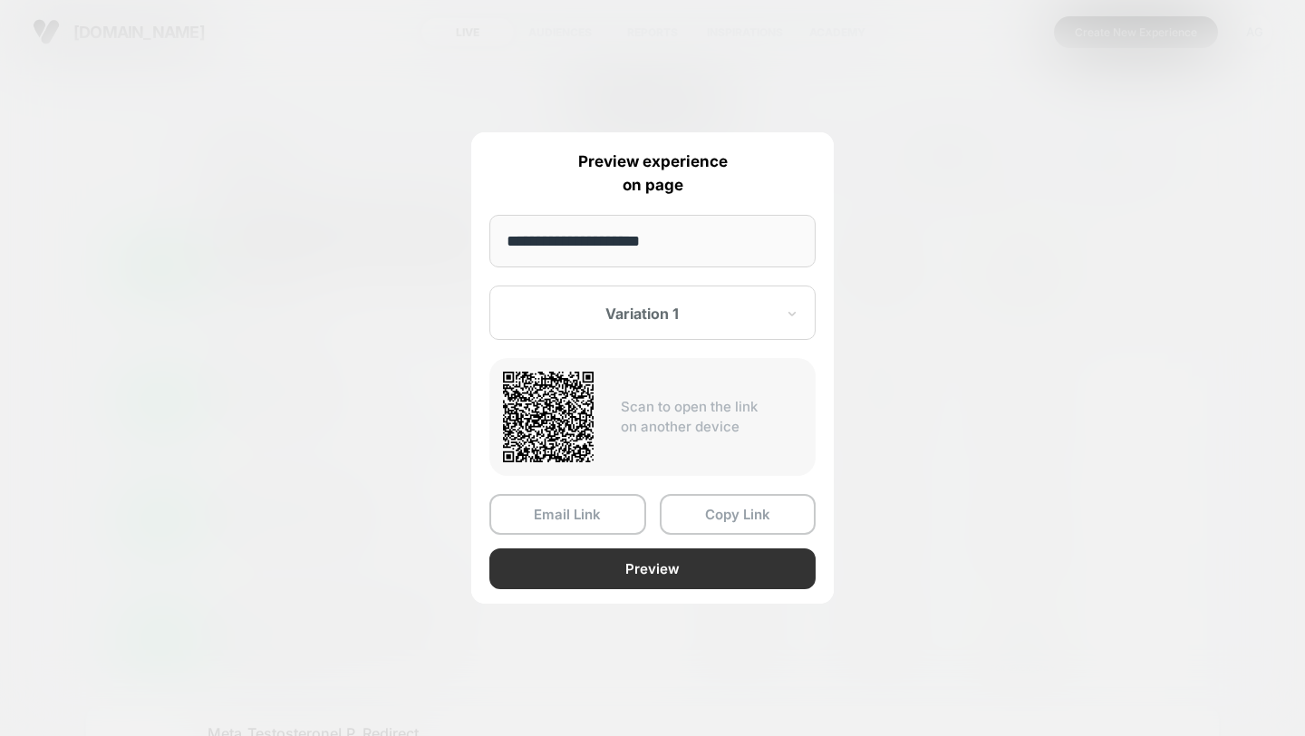
click at [678, 566] on button "Preview" at bounding box center [652, 568] width 326 height 41
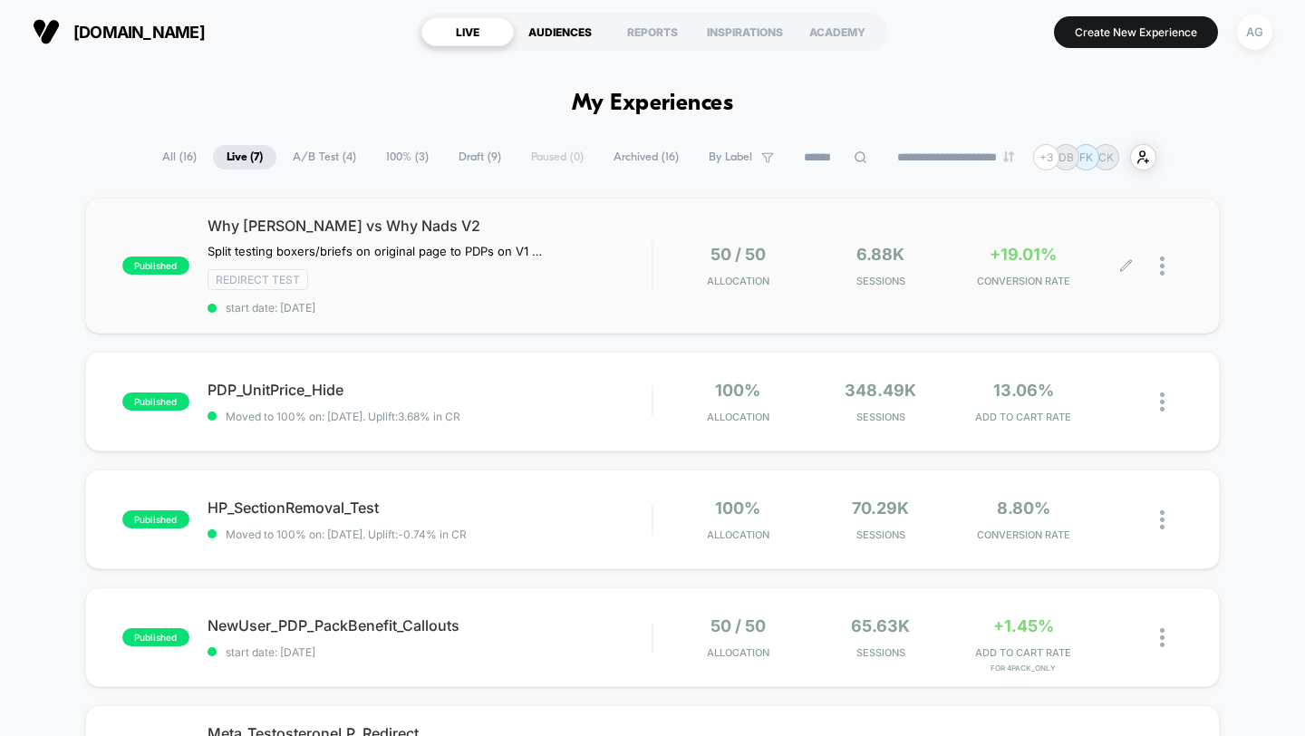
click at [529, 37] on div "AUDIENCES" at bounding box center [560, 31] width 92 height 29
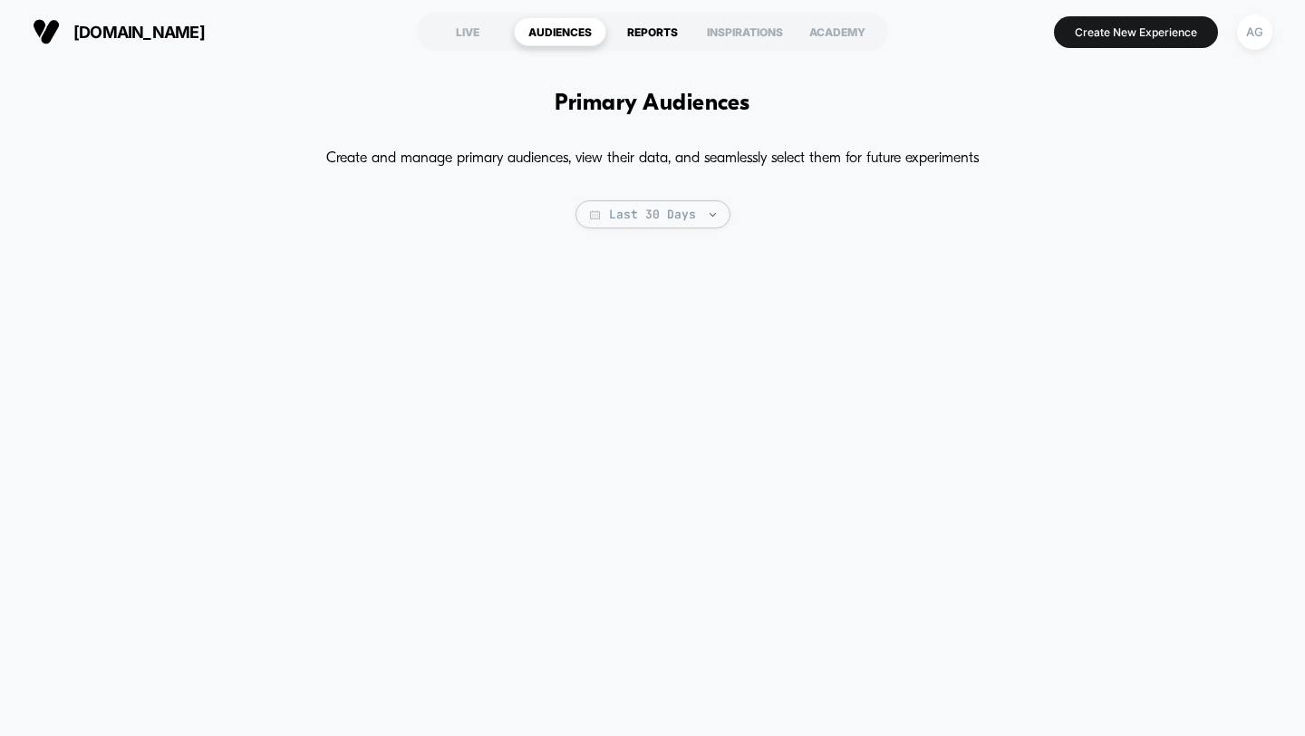
click at [634, 19] on div "REPORTS" at bounding box center [652, 31] width 92 height 29
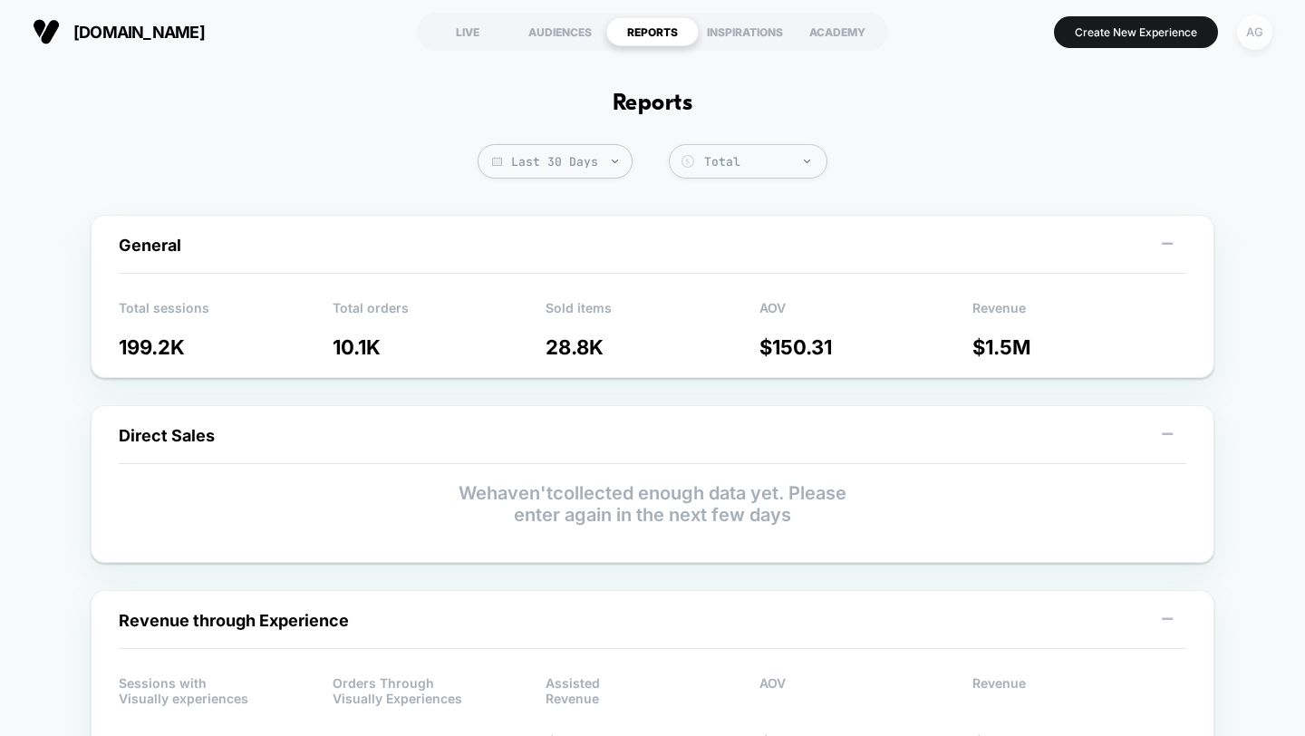
click at [1257, 33] on div "AG" at bounding box center [1254, 32] width 35 height 35
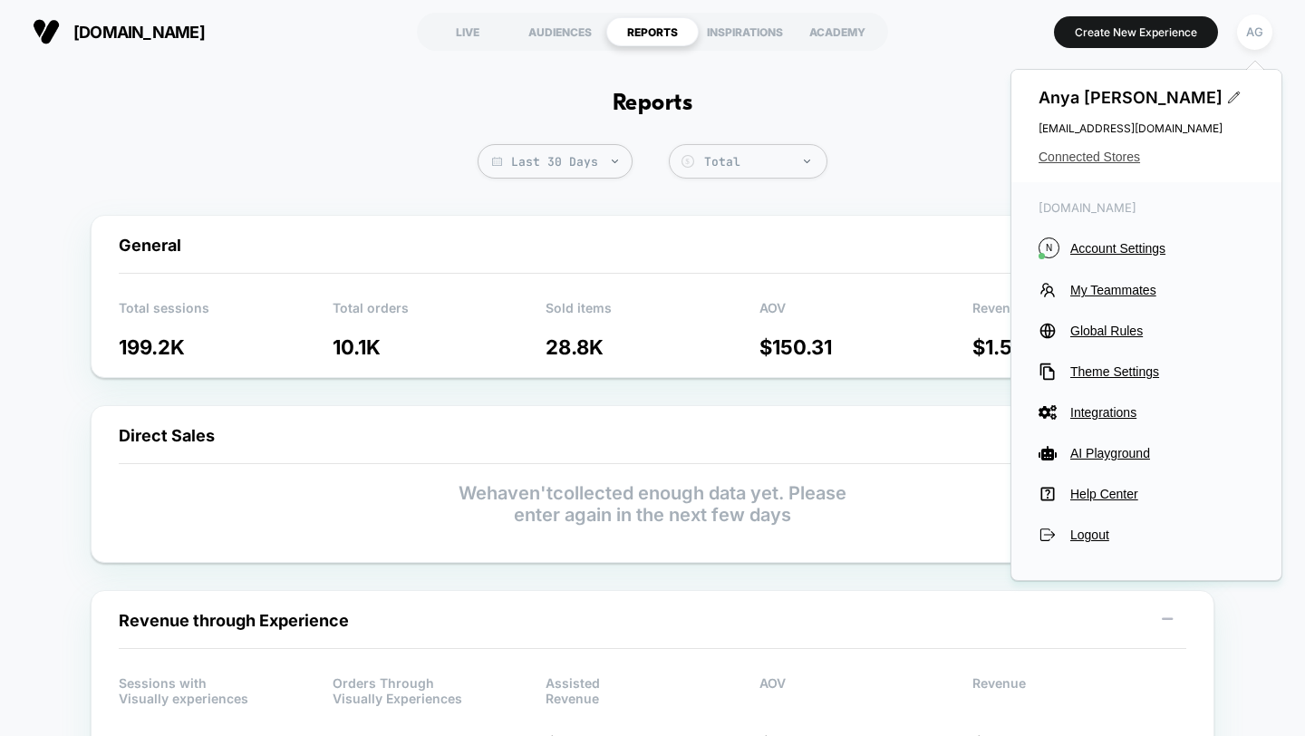
click at [1089, 160] on span "Connected Stores" at bounding box center [1147, 157] width 216 height 15
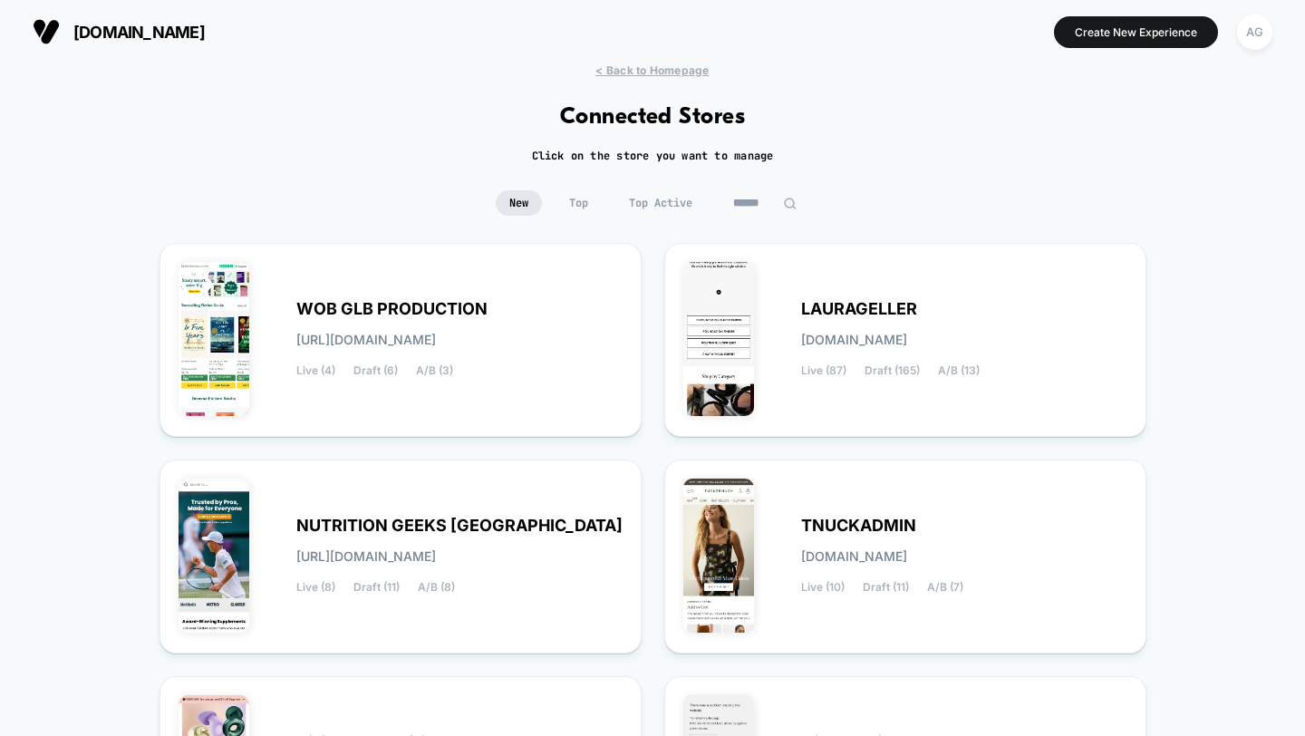
click at [643, 195] on span "Top Active" at bounding box center [660, 202] width 91 height 25
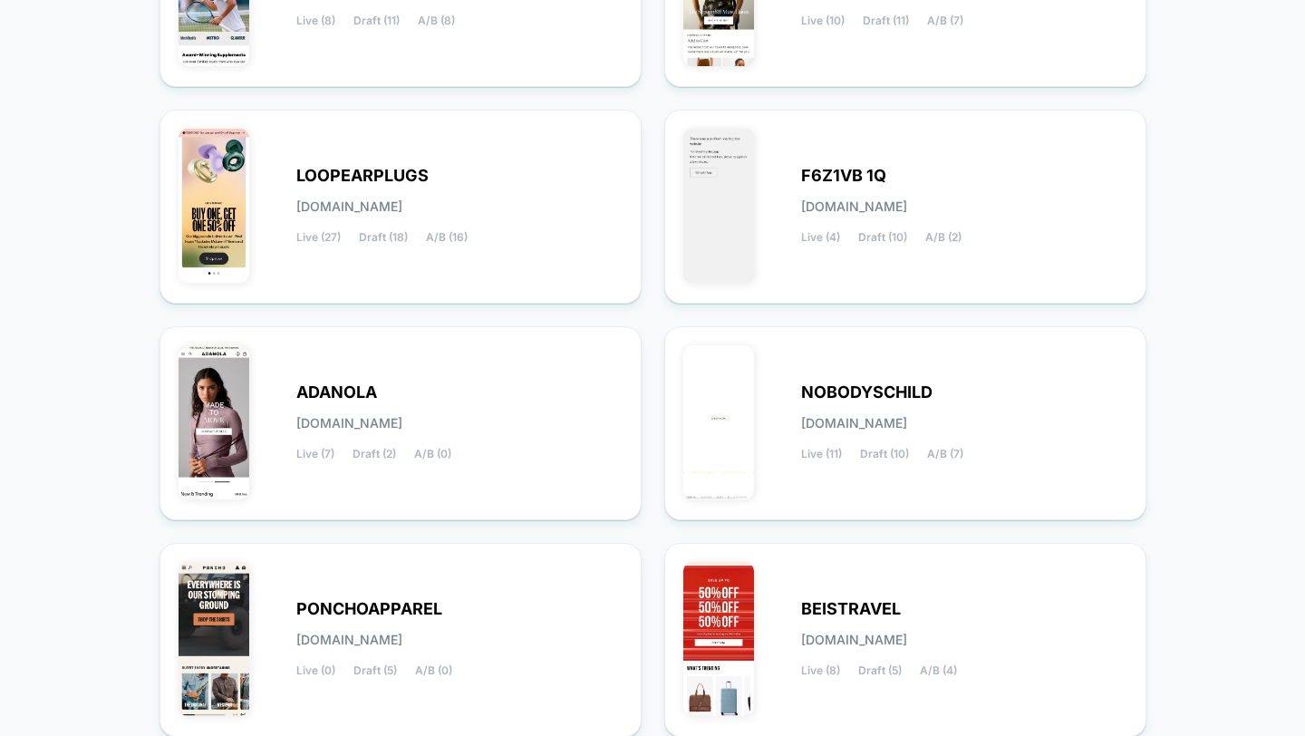
scroll to position [715, 0]
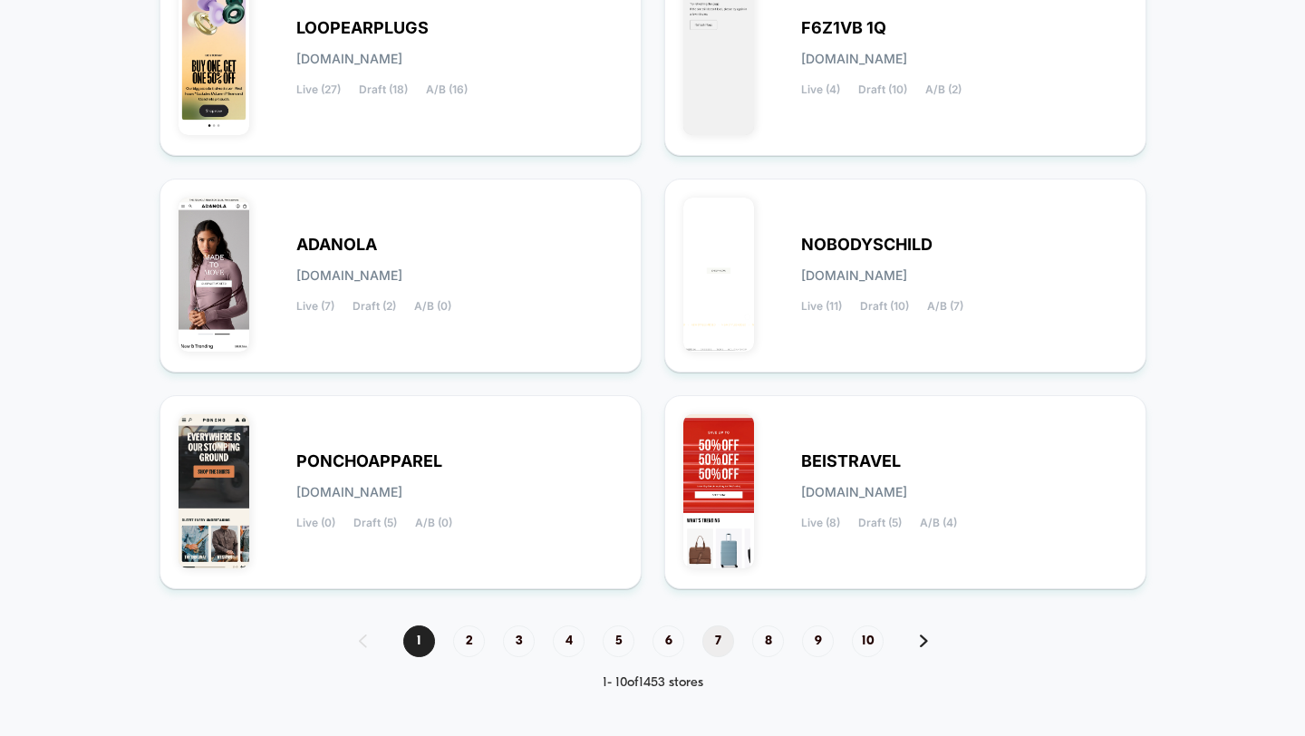
click at [716, 636] on span "7" at bounding box center [718, 641] width 32 height 32
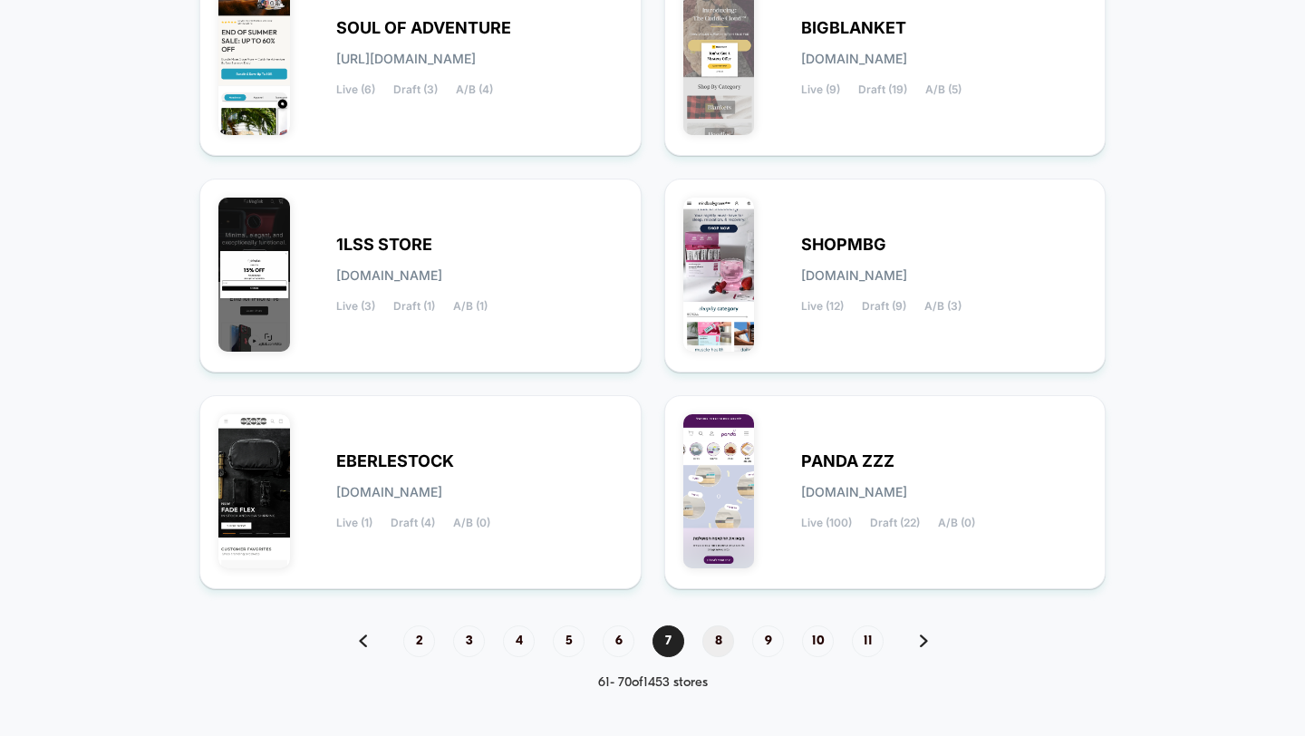
click at [706, 635] on span "8" at bounding box center [718, 641] width 32 height 32
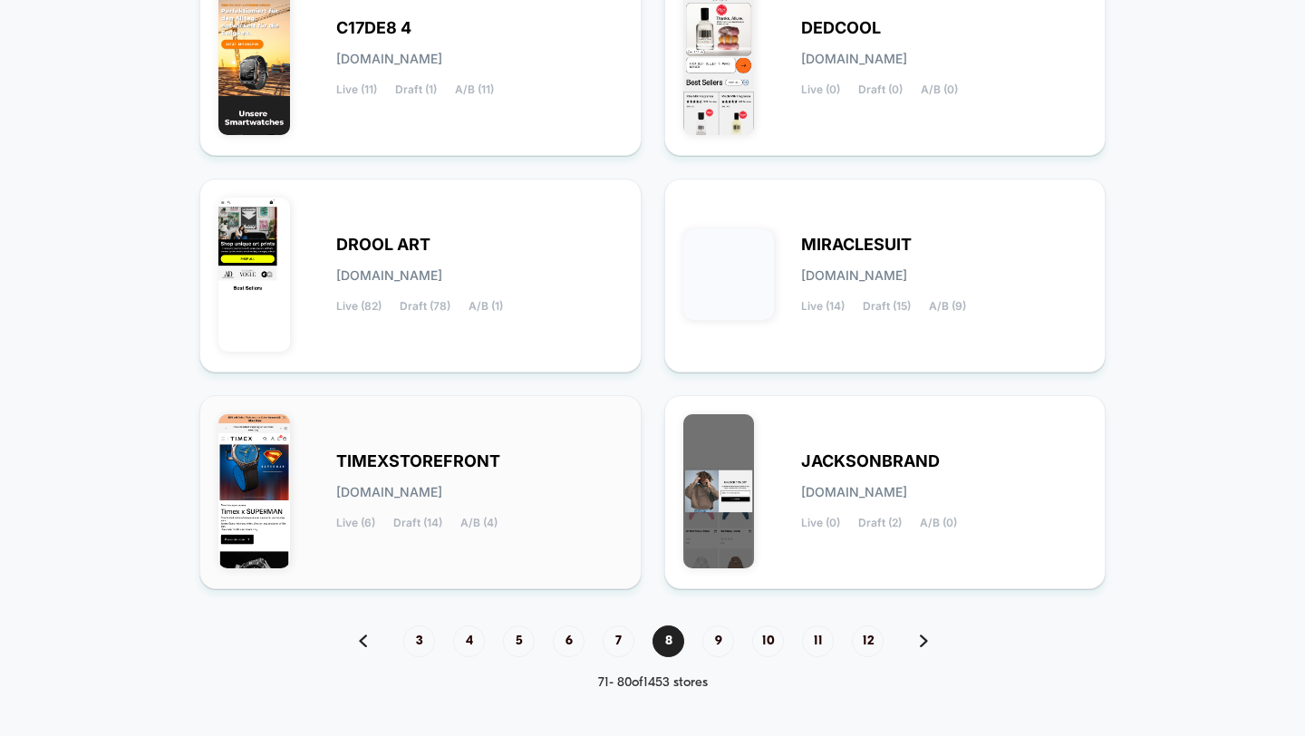
click at [496, 478] on div "TIMEXSTOREFRONT timexstorefront.myshopify.com Live (6) Draft (14) A/B (4)" at bounding box center [479, 492] width 286 height 74
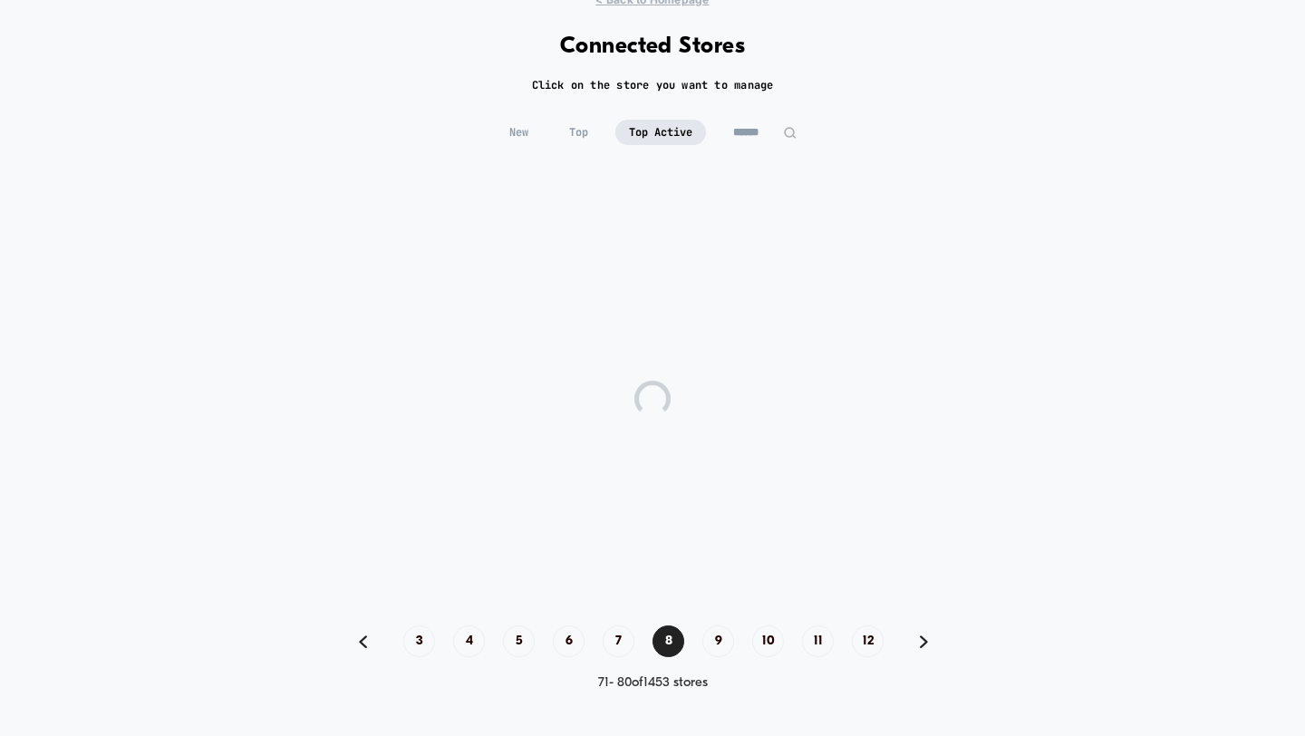
scroll to position [70, 0]
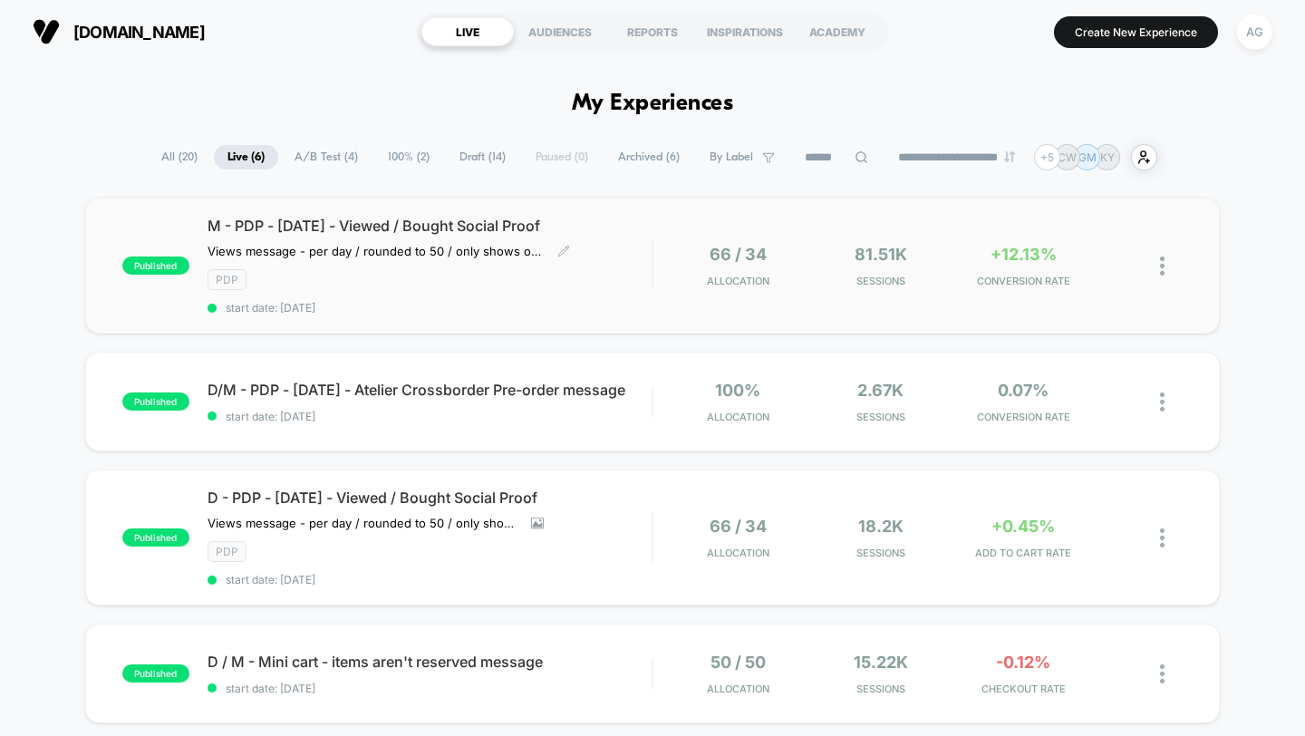
click at [610, 282] on div "PDP" at bounding box center [430, 279] width 445 height 21
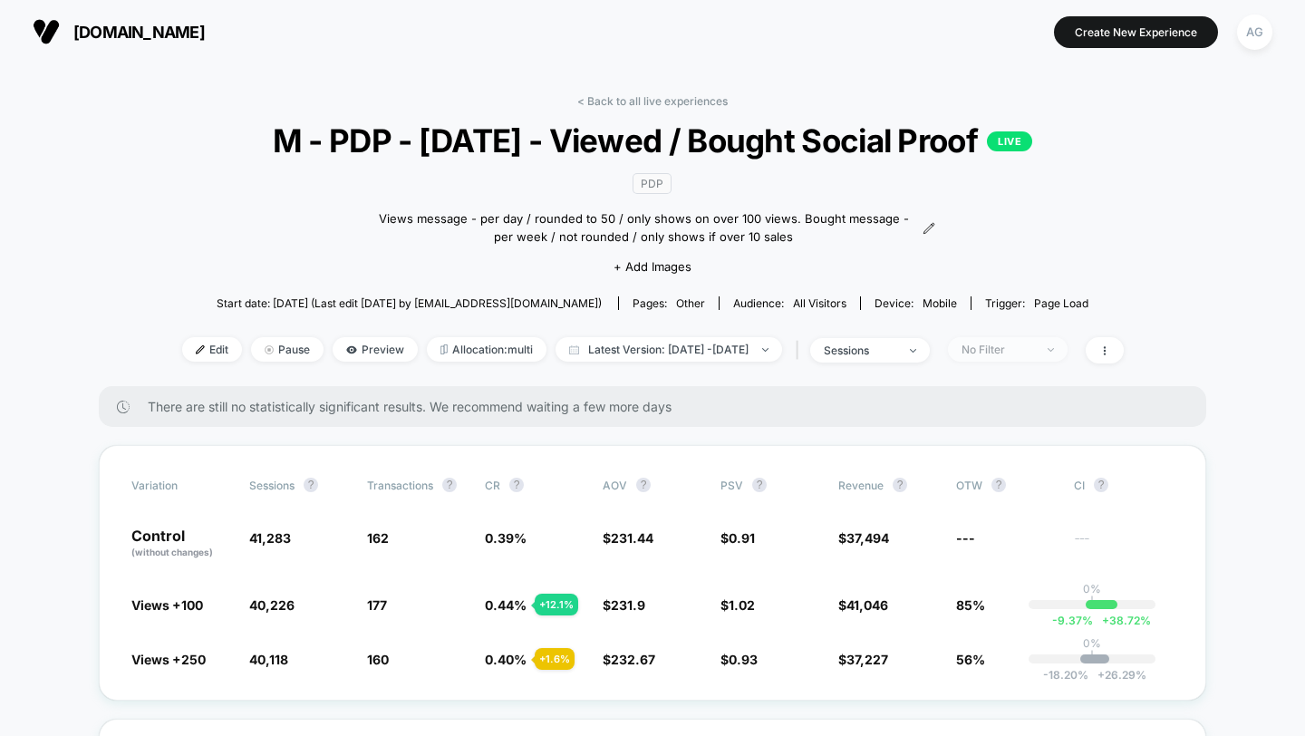
click at [1025, 344] on div "No Filter" at bounding box center [998, 350] width 73 height 14
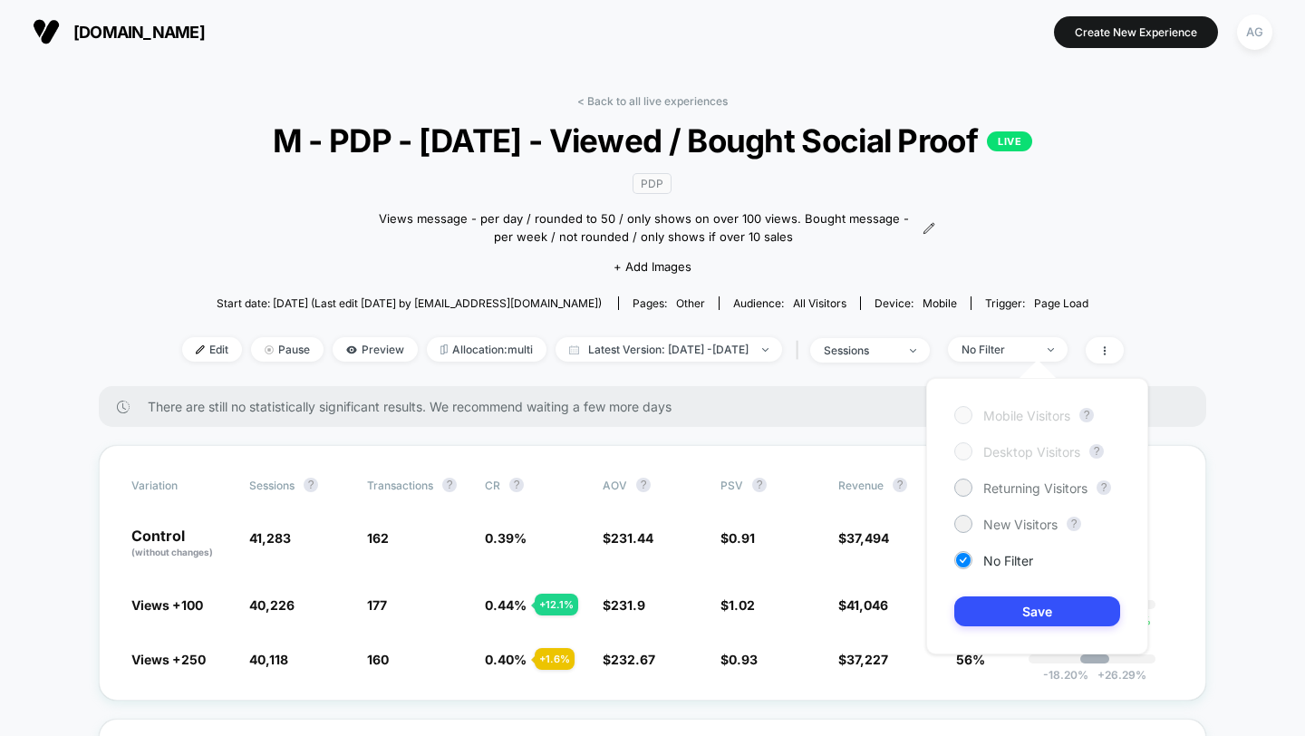
click at [911, 361] on div "Mobile Visitors ? Desktop Visitors ? Returning Visitors ? New Visitors ? No Fil…" at bounding box center [1037, 516] width 258 height 313
click at [923, 334] on div "< Back to all live experiences M - PDP - Sept25 - Viewed / Bought Social Proof …" at bounding box center [653, 240] width 942 height 292
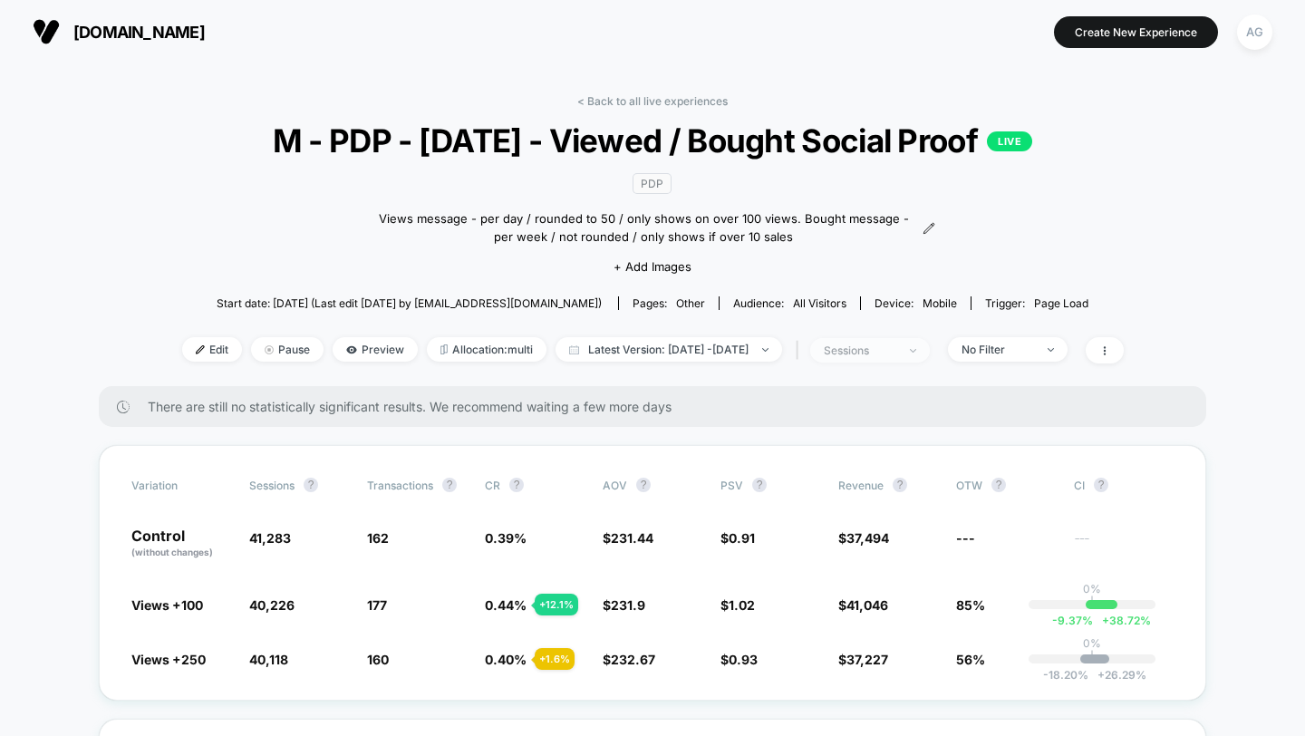
click at [896, 349] on div "sessions" at bounding box center [860, 351] width 73 height 14
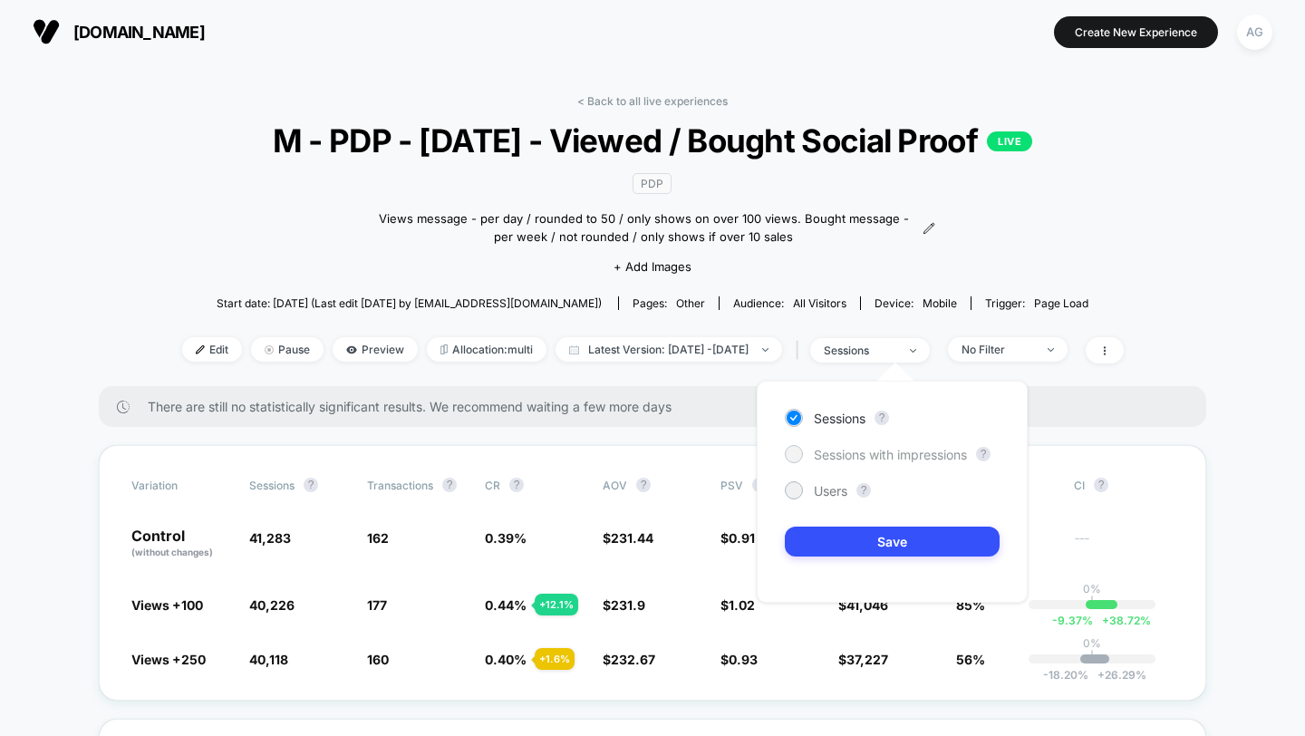
click at [896, 450] on span "Sessions with impressions" at bounding box center [890, 454] width 153 height 15
click at [909, 545] on button "Save" at bounding box center [892, 542] width 215 height 30
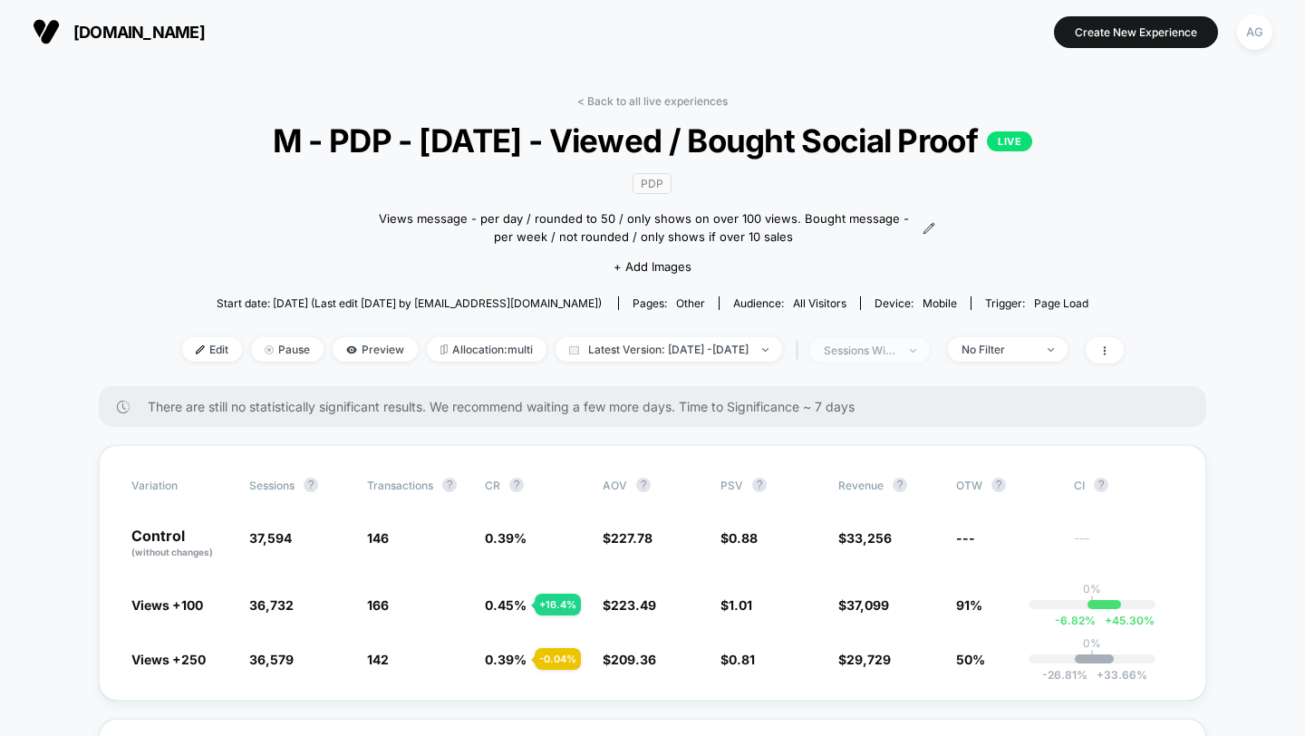
click at [896, 352] on div "sessions with impression" at bounding box center [860, 351] width 73 height 14
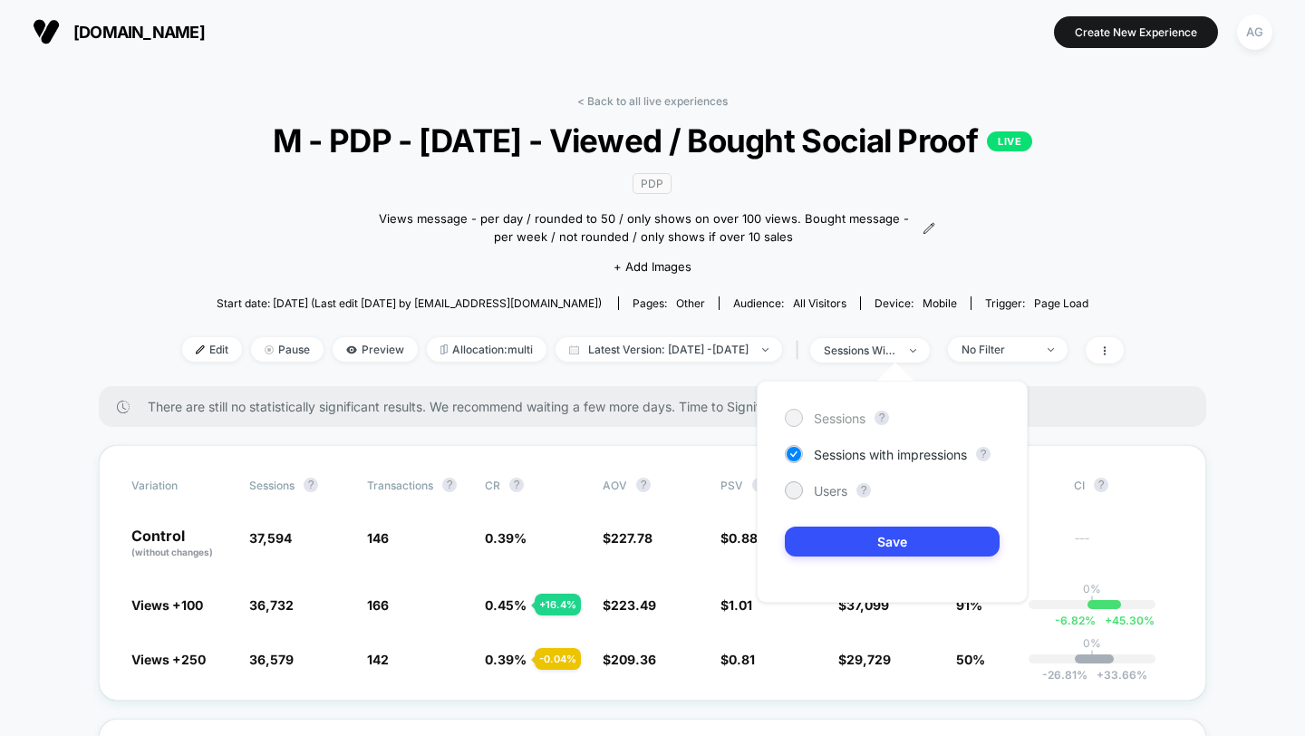
click at [852, 420] on span "Sessions" at bounding box center [840, 418] width 52 height 15
click at [868, 540] on button "Save" at bounding box center [892, 542] width 215 height 30
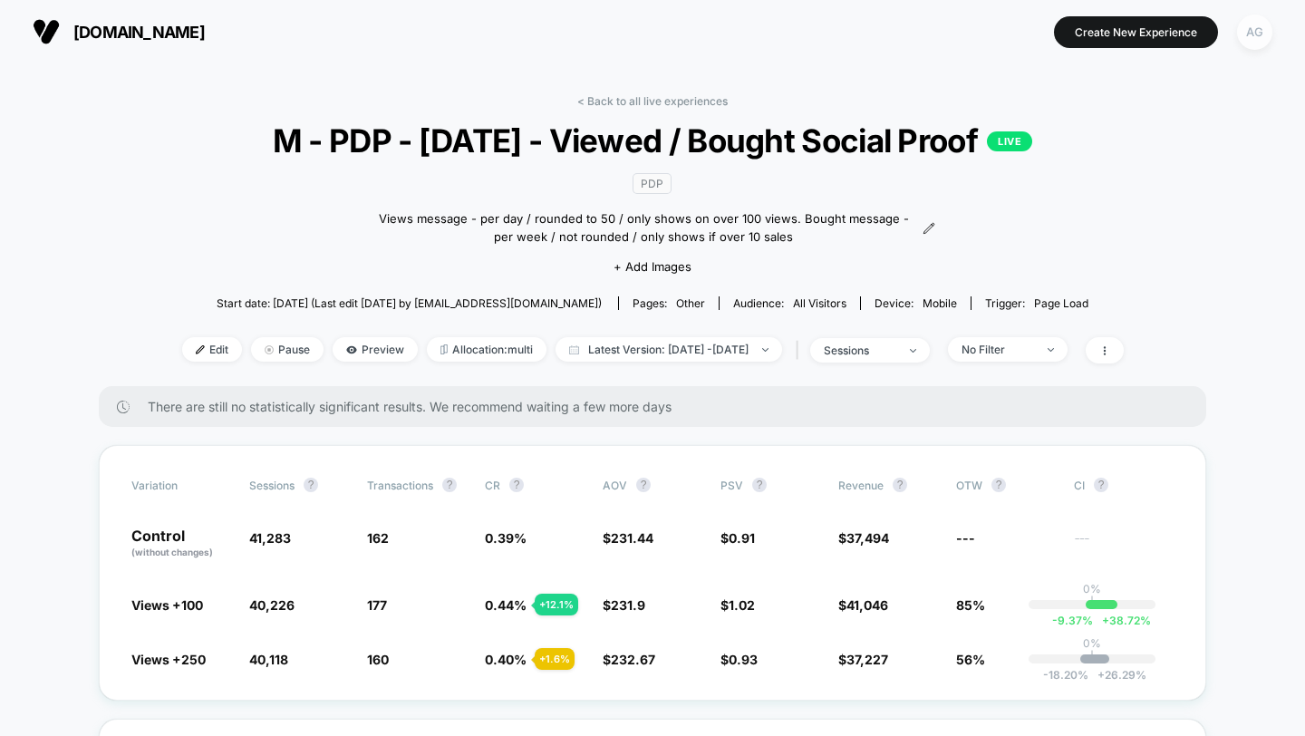
click at [1247, 42] on div "AG" at bounding box center [1254, 32] width 35 height 35
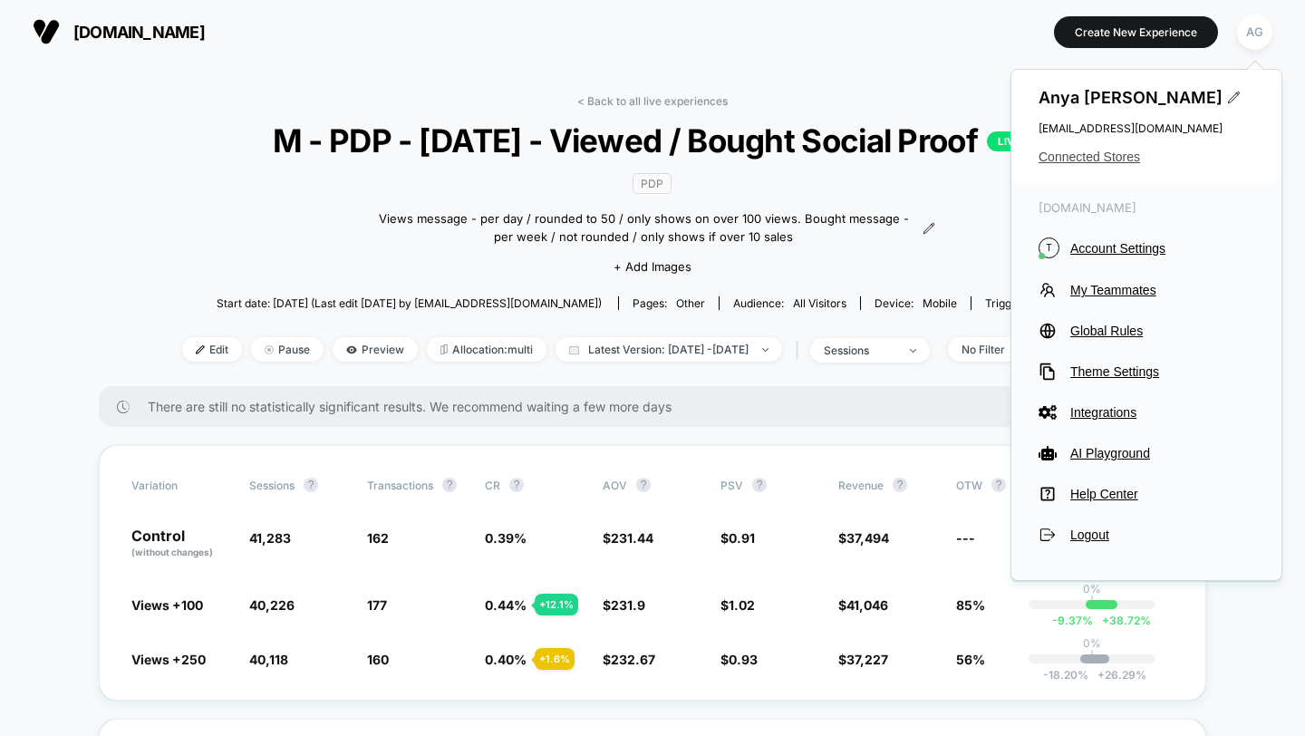
click at [1107, 154] on span "Connected Stores" at bounding box center [1147, 157] width 216 height 15
